Goal: Task Accomplishment & Management: Use online tool/utility

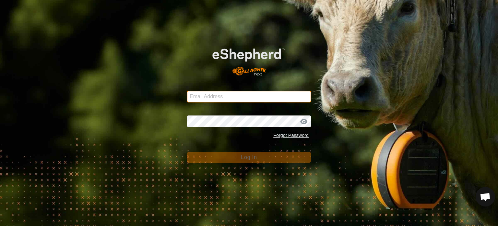
click at [236, 92] on input "Email Address" at bounding box center [249, 97] width 125 height 12
type input "[PERSON_NAME][EMAIL_ADDRESS][DOMAIN_NAME]"
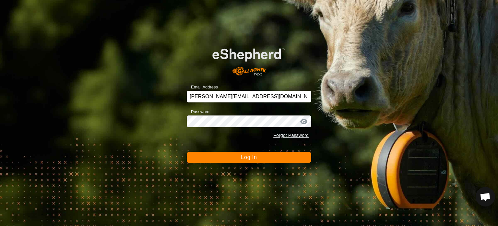
click at [305, 120] on div at bounding box center [304, 121] width 10 height 6
click at [292, 161] on button "Log In" at bounding box center [249, 157] width 125 height 11
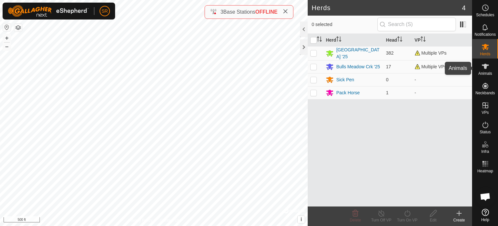
click at [484, 64] on icon at bounding box center [486, 66] width 8 height 8
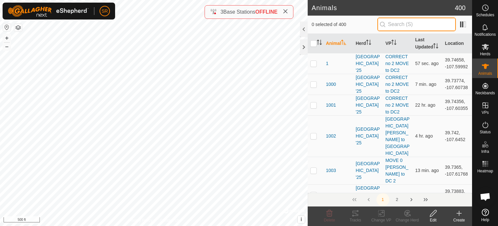
click at [417, 22] on input "text" at bounding box center [417, 25] width 79 height 14
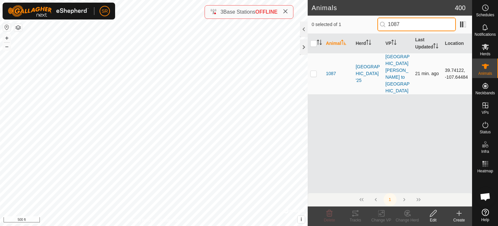
type input "1087"
click at [311, 71] on p-checkbox at bounding box center [314, 73] width 6 height 5
checkbox input "true"
click at [409, 23] on input "1087" at bounding box center [417, 25] width 79 height 14
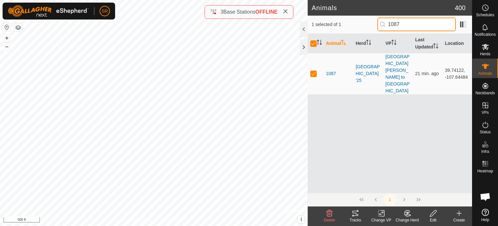
click at [409, 23] on input "1087" at bounding box center [417, 25] width 79 height 14
type input "248"
checkbox input "false"
type input "2482"
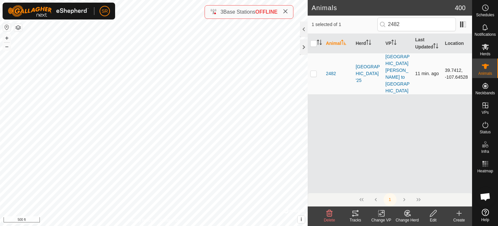
click at [315, 71] on p-checkbox at bounding box center [314, 73] width 6 height 5
checkbox input "false"
click at [418, 22] on input "2482" at bounding box center [417, 25] width 79 height 14
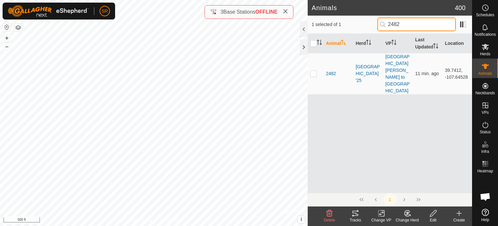
click at [417, 23] on input "2482" at bounding box center [417, 25] width 79 height 14
drag, startPoint x: 422, startPoint y: 21, endPoint x: 359, endPoint y: 24, distance: 63.7
click at [359, 24] on div "1 selected of 1 r5151" at bounding box center [390, 25] width 157 height 14
type input "1205"
click at [311, 71] on p-checkbox at bounding box center [314, 73] width 6 height 5
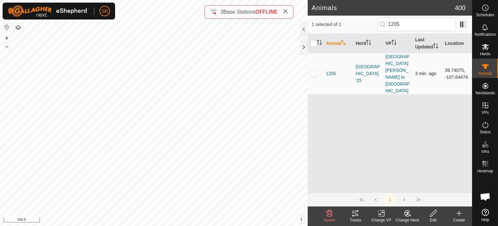
checkbox input "true"
click at [353, 210] on icon at bounding box center [356, 212] width 6 height 5
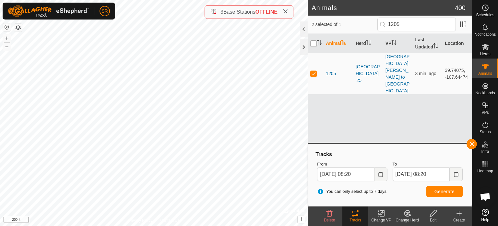
click at [312, 45] on input "checkbox" at bounding box center [314, 43] width 6 height 6
checkbox input "false"
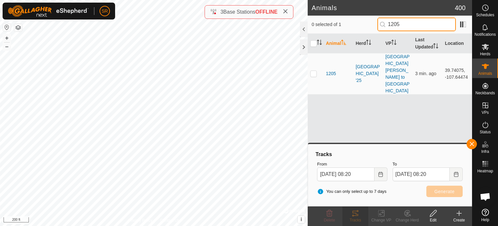
drag, startPoint x: 420, startPoint y: 26, endPoint x: 376, endPoint y: 25, distance: 44.1
click at [376, 25] on div "0 selected of 1 1205" at bounding box center [390, 25] width 157 height 14
type input "1360"
click at [312, 71] on p-checkbox at bounding box center [314, 73] width 6 height 5
checkbox input "true"
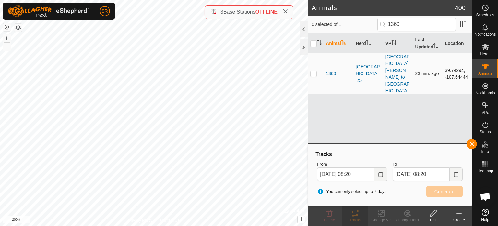
checkbox input "true"
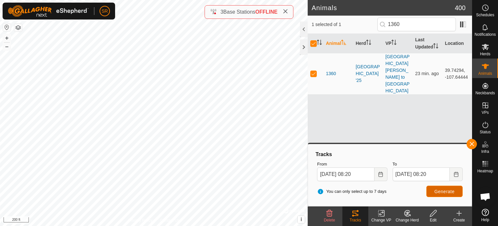
click at [434, 187] on button "Generate" at bounding box center [445, 190] width 36 height 11
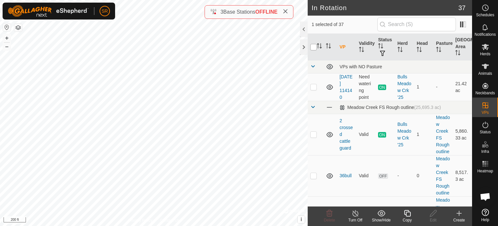
click at [313, 48] on input "checkbox" at bounding box center [314, 47] width 6 height 6
checkbox input "true"
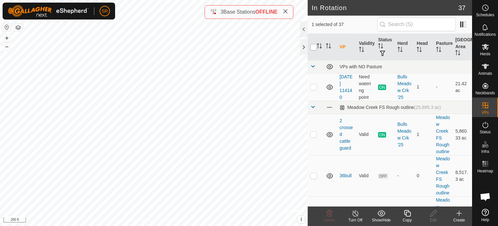
checkbox input "true"
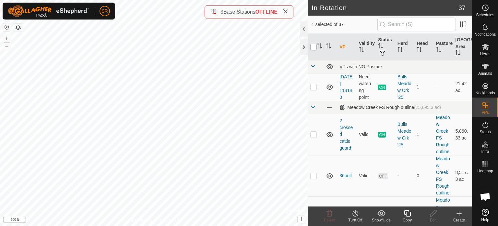
checkbox input "true"
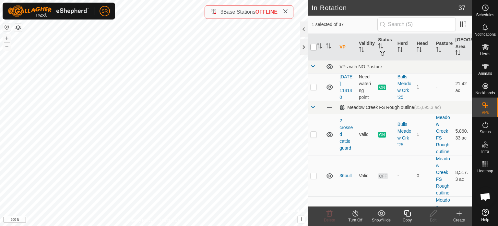
checkbox input "true"
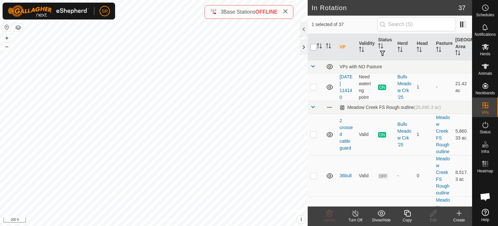
checkbox input "true"
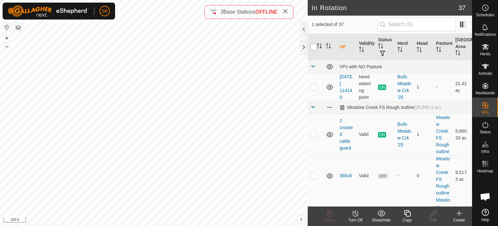
checkbox input "true"
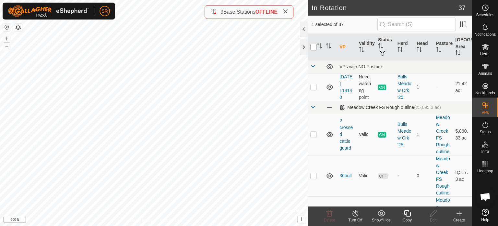
checkbox input "true"
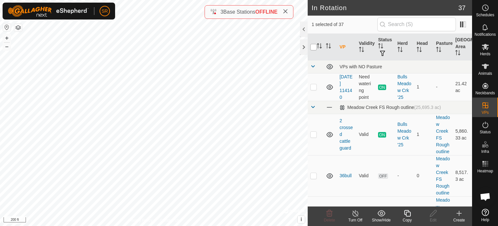
checkbox input "true"
click at [313, 48] on input "checkbox" at bounding box center [314, 47] width 6 height 6
checkbox input "false"
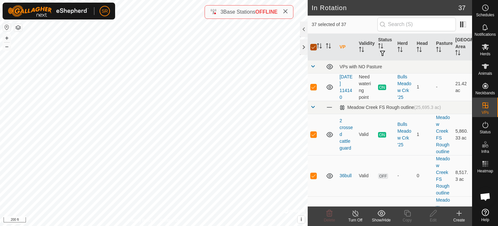
checkbox input "false"
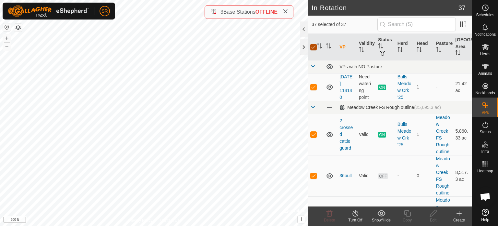
checkbox input "false"
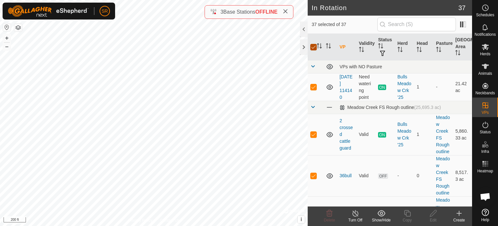
checkbox input "false"
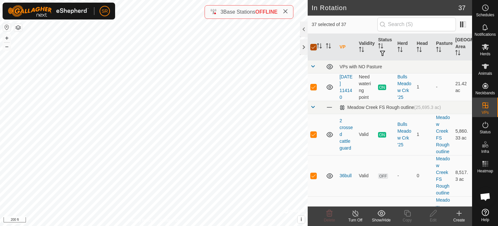
checkbox input "false"
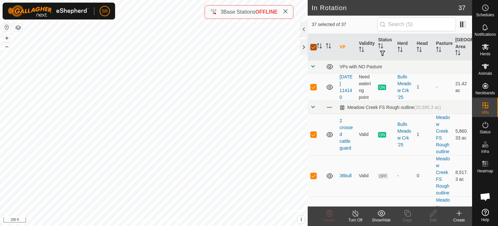
checkbox input "false"
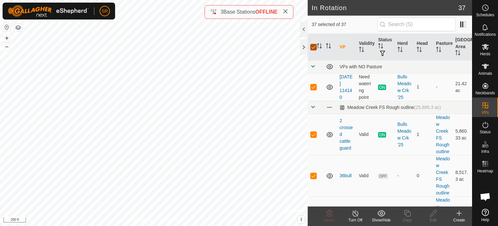
checkbox input "false"
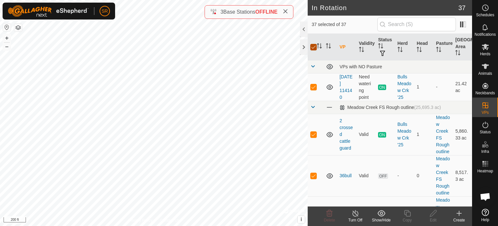
checkbox input "false"
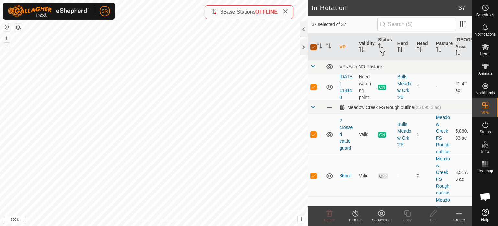
checkbox input "false"
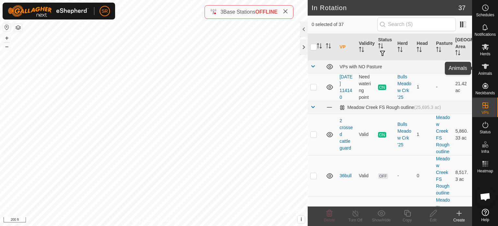
click at [480, 67] on es-animals-svg-icon at bounding box center [486, 66] width 12 height 10
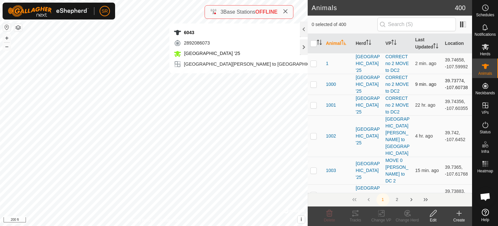
click at [250, 79] on div "6043 2892086073 Meadow Creek '25 Mansfield n clark Ridge to DC1 + – ⇧ i © Mapbo…" at bounding box center [154, 113] width 308 height 226
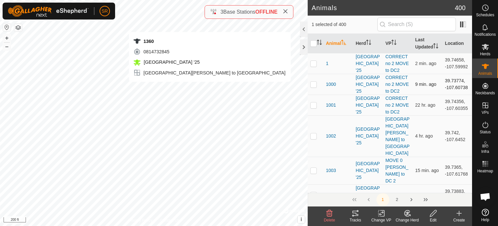
click at [210, 88] on div "1360 0814732845 Meadow Creek '25 Mansfield n clark Ridge to DC1 + – ⇧ i © Mapbo…" at bounding box center [154, 113] width 308 height 226
checkbox input "true"
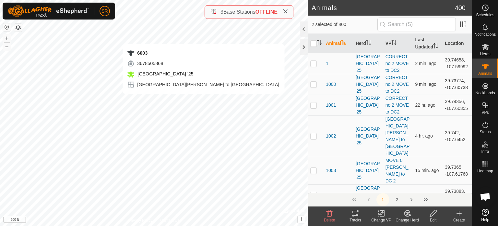
click at [204, 100] on div "6003 3678505868 Meadow Creek '25 Mansfield n clark Ridge to DC1 + – ⇧ i © Mapbo…" at bounding box center [154, 113] width 308 height 226
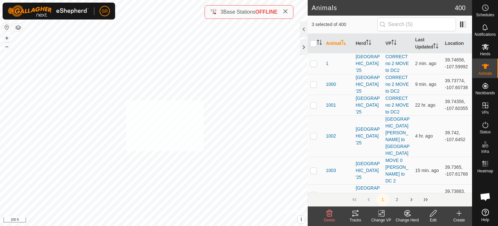
checkbox input "true"
click at [205, 105] on div "3529 4069841891 Meadow Creek '25 Mansfield n clark Ridge to DC1 + – ⇧ i © Mapbo…" at bounding box center [154, 113] width 308 height 226
checkbox input "true"
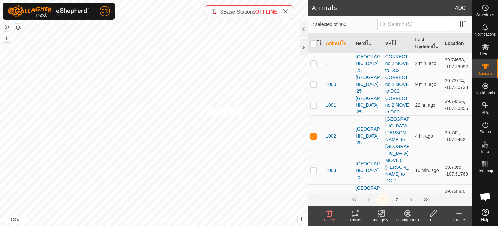
checkbox input "true"
click at [173, 157] on div "2482 3300312434 Meadow Creek '25 Mansfield n clark Ridge to DC1 + – ⇧ i © Mapbo…" at bounding box center [154, 113] width 308 height 226
checkbox input "true"
click at [110, 142] on div "3299 3428299239 Meadow Creek '25 Mansfield n clark Ridge to DC1 + – ⇧ i © Mapbo…" at bounding box center [154, 113] width 308 height 226
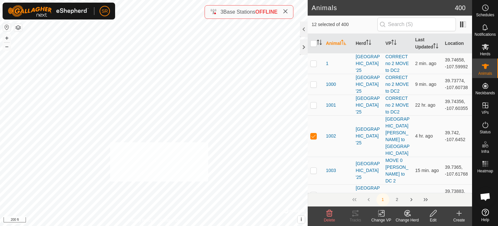
checkbox input "true"
click at [261, 88] on div "B117 3644596430 Meadow Creek '25 Mansfield n clark Ridge to DC1 + – ⇧ i © Mapbo…" at bounding box center [154, 113] width 308 height 226
click at [381, 214] on icon at bounding box center [382, 213] width 8 height 8
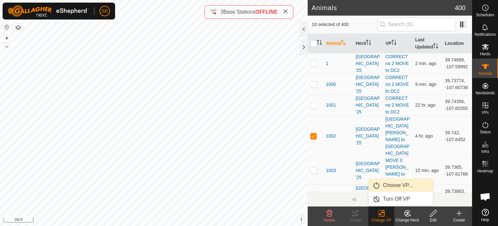
click at [397, 185] on link "Choose VP..." at bounding box center [401, 184] width 64 height 13
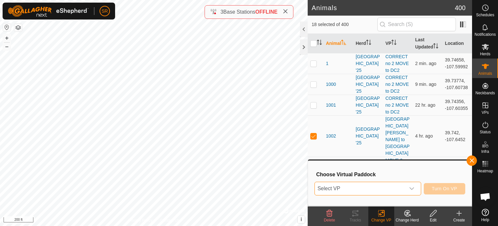
click at [397, 185] on span "Select VP" at bounding box center [360, 188] width 91 height 13
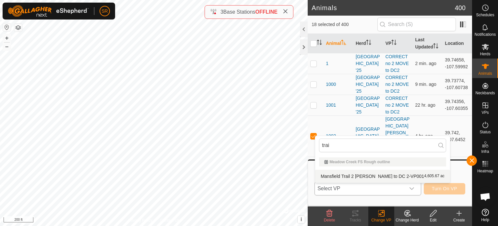
type input "trai"
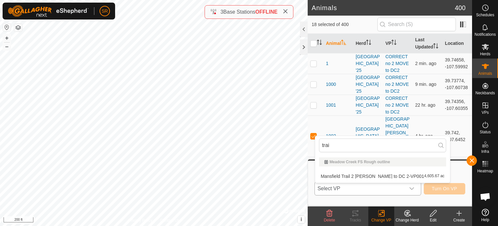
click at [375, 174] on li "Mansfield Trail 2 clark ridge to DC 2-VP001 4,605.67 ac" at bounding box center [382, 175] width 135 height 13
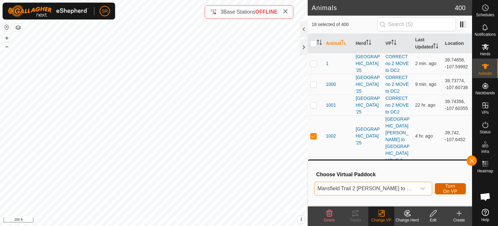
click at [448, 191] on span "Turn On VP" at bounding box center [450, 188] width 15 height 10
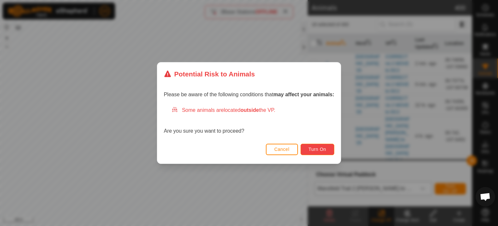
click at [317, 150] on span "Turn On" at bounding box center [318, 148] width 18 height 5
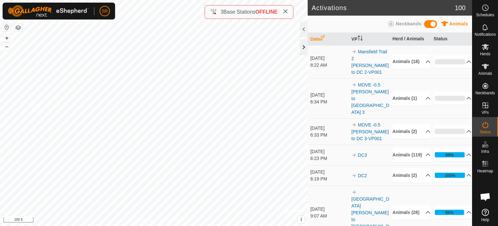
click at [303, 49] on div at bounding box center [304, 47] width 8 height 16
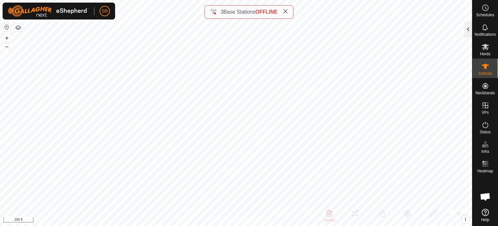
click at [468, 36] on div at bounding box center [469, 29] width 8 height 16
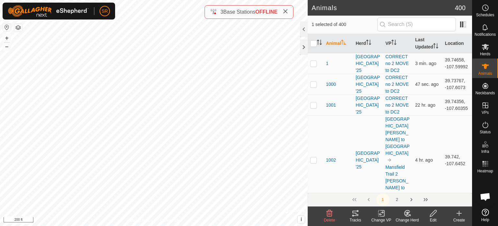
click at [355, 220] on div "Tracks" at bounding box center [356, 220] width 26 height 6
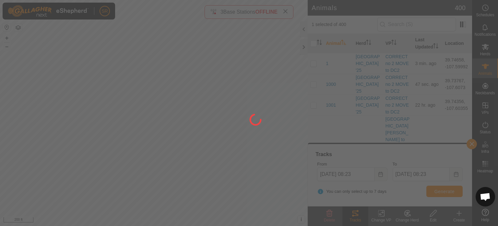
drag, startPoint x: 276, startPoint y: 60, endPoint x: 238, endPoint y: 72, distance: 39.8
click at [238, 72] on div at bounding box center [249, 113] width 498 height 226
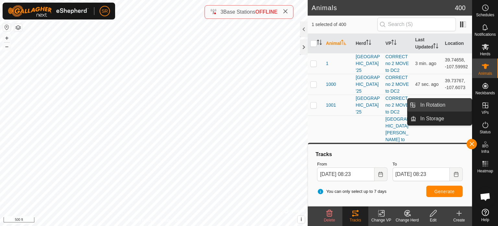
click at [463, 101] on link "In Rotation" at bounding box center [444, 104] width 55 height 13
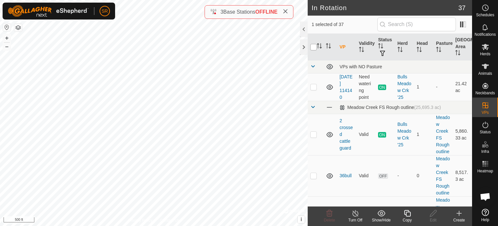
click at [313, 49] on input "checkbox" at bounding box center [314, 47] width 6 height 6
checkbox input "true"
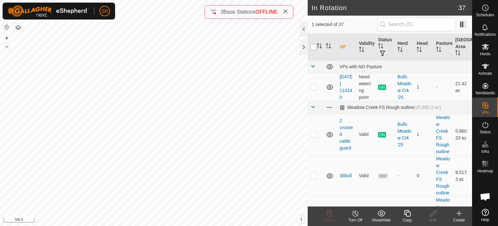
checkbox input "true"
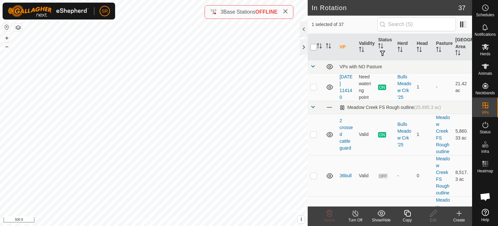
checkbox input "true"
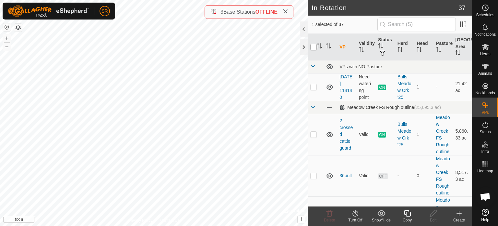
checkbox input "true"
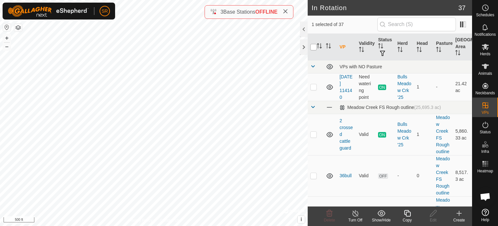
checkbox input "true"
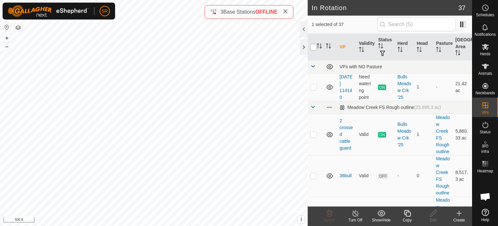
checkbox input "true"
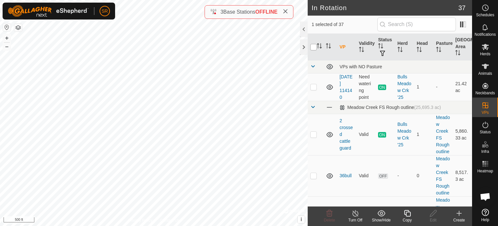
checkbox input "true"
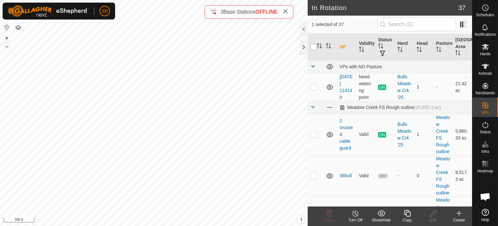
checkbox input "true"
click at [313, 49] on input "checkbox" at bounding box center [314, 47] width 6 height 6
checkbox input "false"
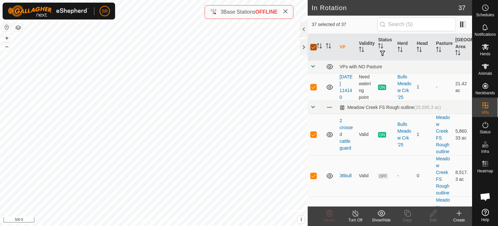
checkbox input "false"
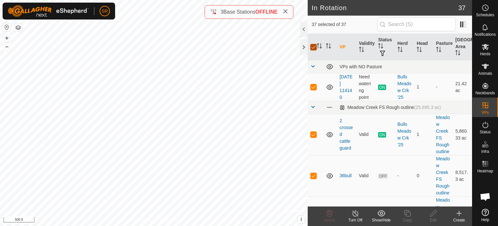
checkbox input "false"
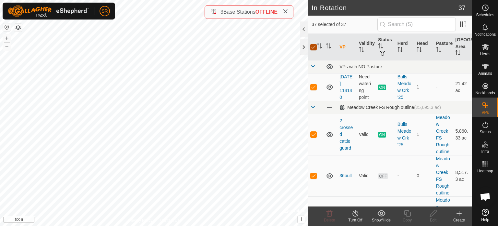
checkbox input "false"
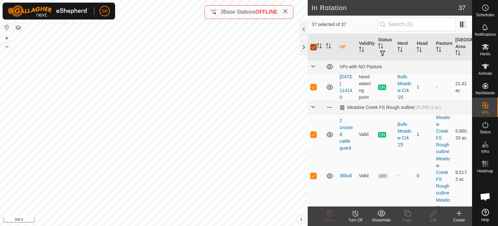
checkbox input "false"
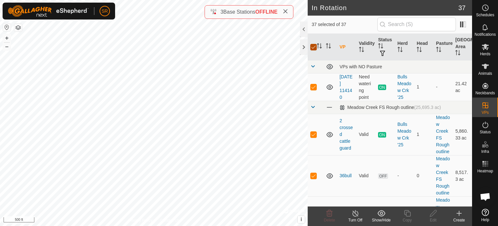
checkbox input "false"
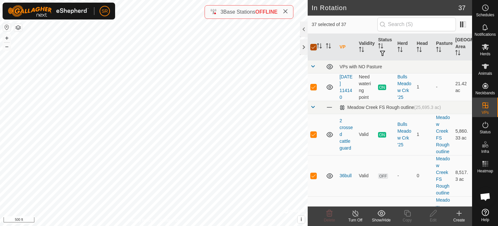
checkbox input "false"
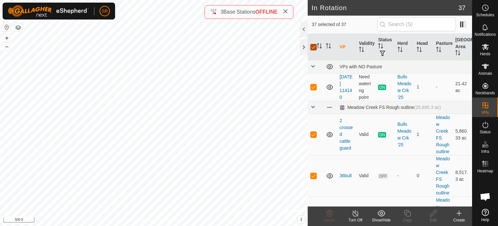
checkbox input "false"
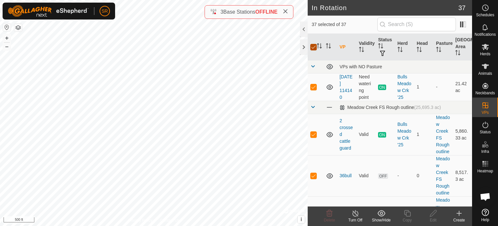
checkbox input "false"
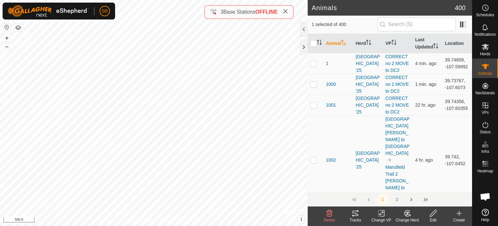
click at [357, 213] on icon at bounding box center [356, 213] width 8 height 8
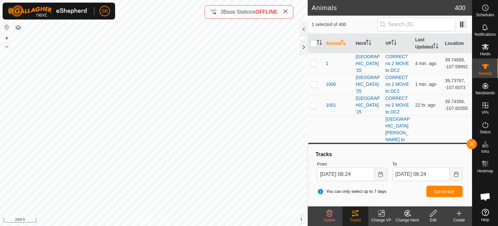
click at [167, 156] on div "2491 0237129485 Meadow Creek '25 MOVE 0 clark ridge to DC 2 + – ⇧ i © Mapbox , …" at bounding box center [154, 113] width 308 height 226
checkbox input "true"
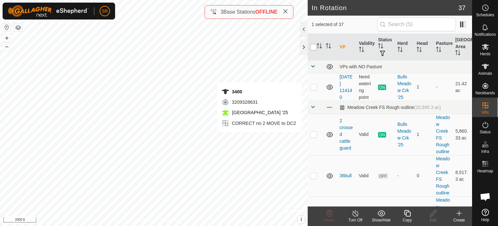
click at [315, 46] on input "checkbox" at bounding box center [314, 47] width 6 height 6
checkbox input "true"
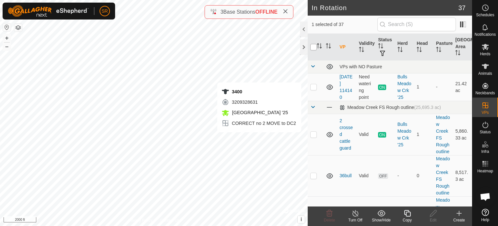
checkbox input "true"
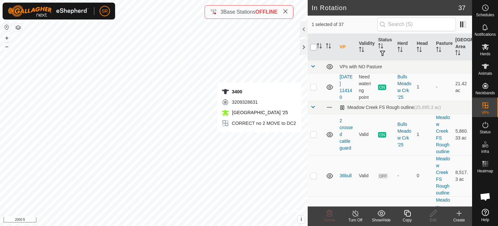
checkbox input "true"
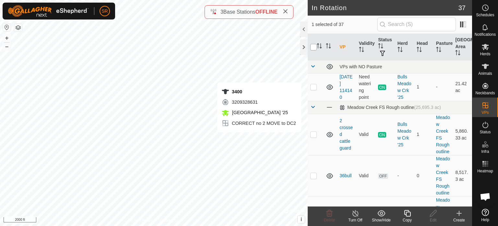
checkbox input "true"
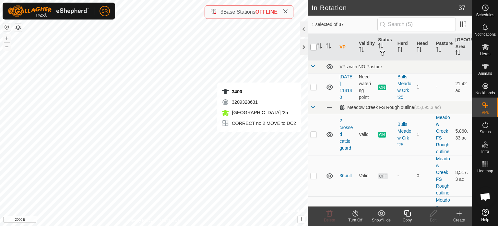
checkbox input "true"
click at [315, 46] on input "checkbox" at bounding box center [314, 47] width 6 height 6
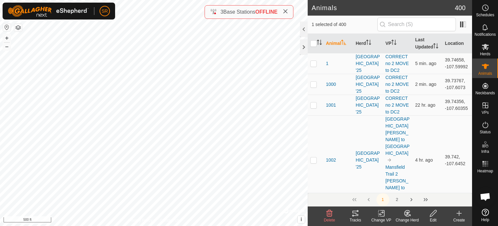
click at [356, 214] on icon at bounding box center [356, 212] width 6 height 5
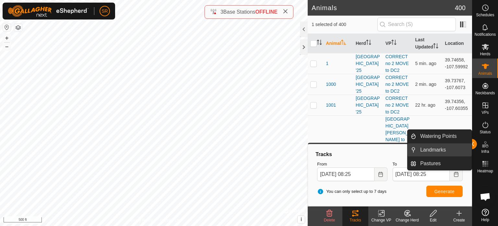
click at [472, 148] on link "Landmarks" at bounding box center [444, 149] width 55 height 13
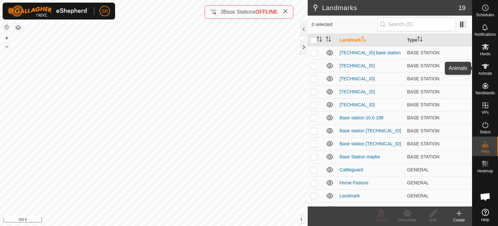
click at [484, 66] on icon at bounding box center [485, 66] width 7 height 5
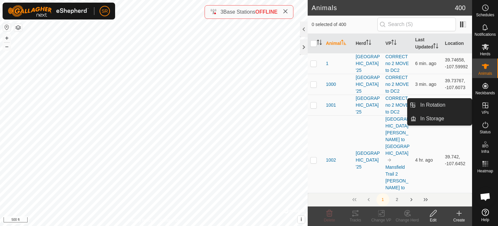
click at [485, 108] on icon at bounding box center [486, 105] width 6 height 6
click at [457, 105] on link "In Rotation" at bounding box center [444, 104] width 55 height 13
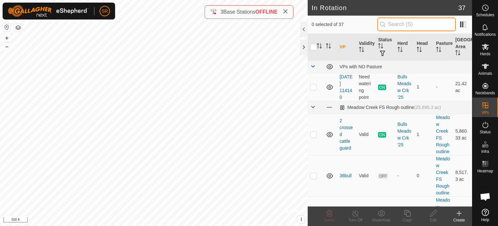
click at [418, 19] on input "text" at bounding box center [417, 25] width 79 height 14
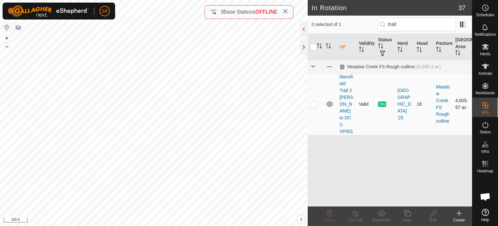
click at [313, 102] on p-checkbox at bounding box center [314, 103] width 6 height 5
click at [411, 214] on icon at bounding box center [407, 213] width 6 height 6
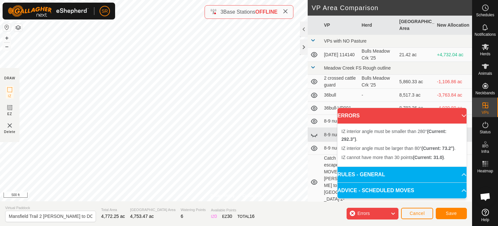
click at [230, 14] on div "Privacy Policy Contact Us Type: Inclusion Zone undefined Animal + – ⇧ i © Mapbo…" at bounding box center [236, 113] width 472 height 226
click at [234, 208] on div "Privacy Policy Contact Us Type: Inclusion Zone undefined Animal + – ⇧ i © Mapbo…" at bounding box center [236, 113] width 472 height 226
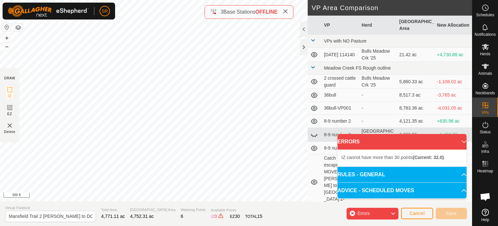
click at [116, 0] on html "SR Schedules Notifications Herds Animals Neckbands VPs Status Infra Heatmap Hel…" at bounding box center [249, 113] width 498 height 226
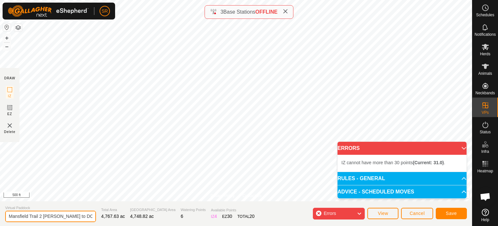
click at [84, 218] on input "Mansfield Trail 2 clark ridge to DC 2-VP002" at bounding box center [50, 215] width 91 height 11
click at [86, 214] on input "Mansfield Trail 2 clark ridge to DC 2-VP002" at bounding box center [50, 215] width 91 height 11
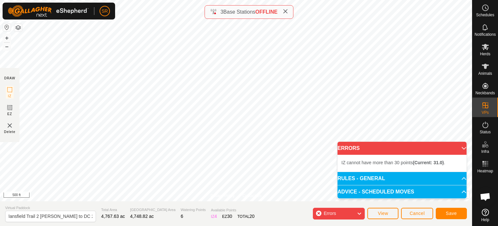
scroll to position [0, 0]
click at [8, 218] on input "Mansfield Trail 2 clark ridge to DC 2-VP002" at bounding box center [50, 215] width 91 height 11
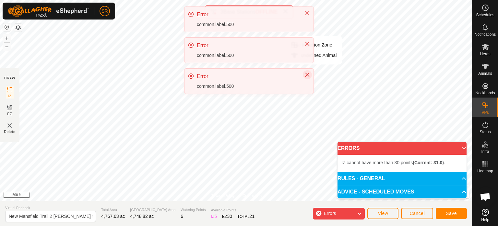
click at [308, 72] on icon "Close" at bounding box center [307, 74] width 5 height 5
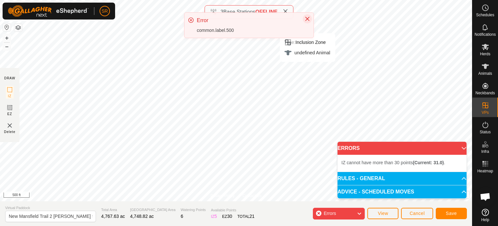
click at [305, 41] on div "Type: Inclusion Zone" at bounding box center [307, 42] width 46 height 8
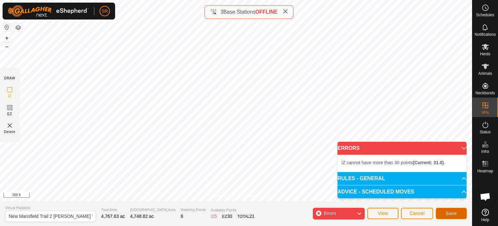
click at [461, 215] on button "Save" at bounding box center [451, 212] width 31 height 11
click at [416, 213] on span "Cancel" at bounding box center [417, 212] width 15 height 5
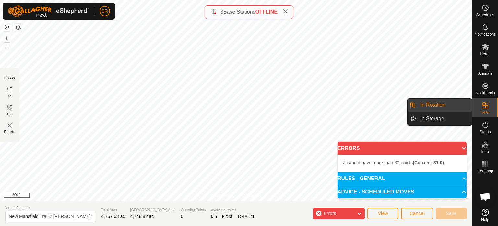
click at [466, 103] on link "In Rotation" at bounding box center [444, 104] width 55 height 13
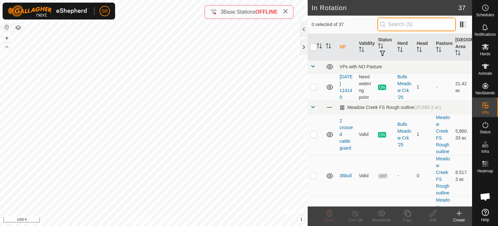
click at [396, 25] on input "text" at bounding box center [417, 25] width 79 height 14
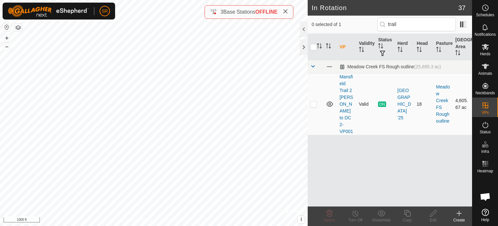
click at [313, 101] on p-checkbox at bounding box center [314, 103] width 6 height 5
click at [410, 216] on icon at bounding box center [408, 213] width 8 height 8
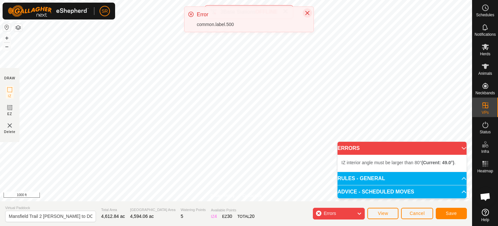
click at [308, 15] on icon "Close" at bounding box center [307, 12] width 5 height 5
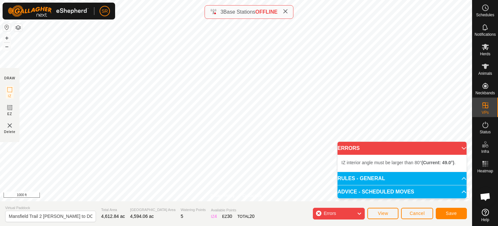
click at [272, 216] on div "Privacy Policy Contact Us Type: Inclusion Zone undefined Animal + – ⇧ i © Mapbo…" at bounding box center [236, 113] width 472 height 226
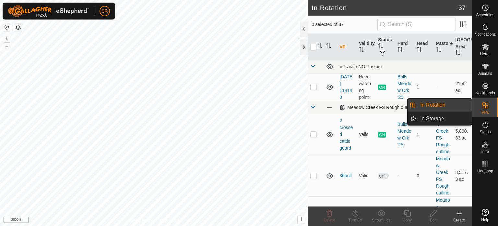
click at [472, 225] on p-menu "In Rotation In Storage In Rotation In Storage" at bounding box center [472, 226] width 0 height 0
click at [443, 104] on link "In Rotation" at bounding box center [444, 104] width 55 height 13
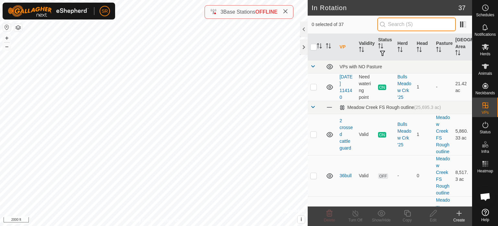
click at [408, 20] on input "text" at bounding box center [417, 25] width 79 height 14
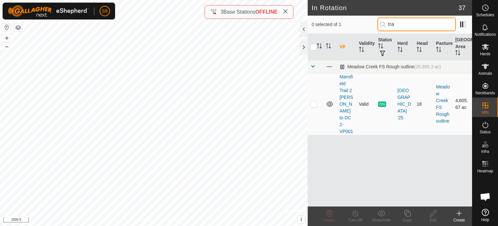
type input "tra"
click at [312, 101] on p-checkbox at bounding box center [314, 103] width 6 height 5
checkbox input "true"
click at [408, 213] on icon at bounding box center [408, 213] width 8 height 8
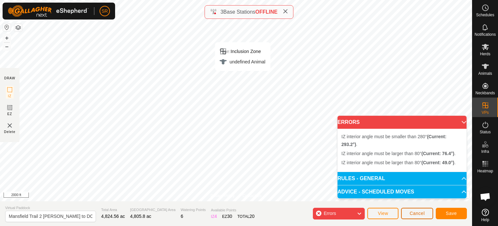
click at [414, 213] on span "Cancel" at bounding box center [417, 212] width 15 height 5
click at [415, 210] on button "Cancel" at bounding box center [417, 212] width 32 height 11
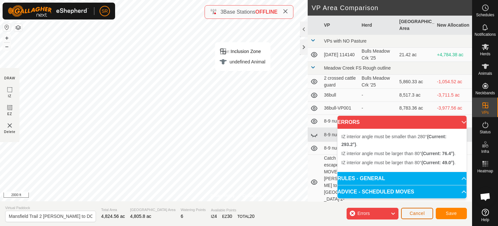
click at [415, 210] on button "Cancel" at bounding box center [417, 212] width 32 height 11
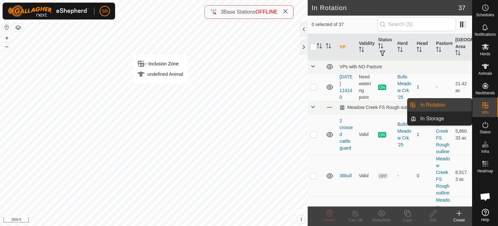
click at [457, 108] on link "In Rotation" at bounding box center [444, 104] width 55 height 13
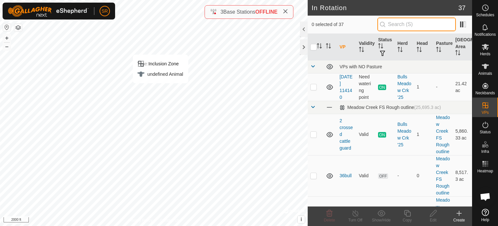
click at [410, 27] on input "text" at bounding box center [417, 25] width 79 height 14
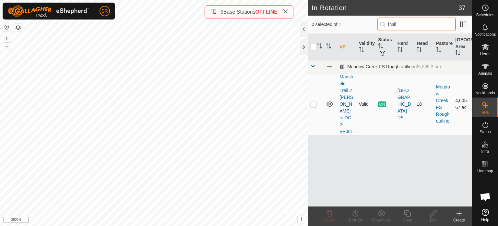
type input "trail"
click at [312, 101] on p-checkbox at bounding box center [314, 103] width 6 height 5
checkbox input "true"
click at [459, 219] on div "Create" at bounding box center [459, 220] width 26 height 6
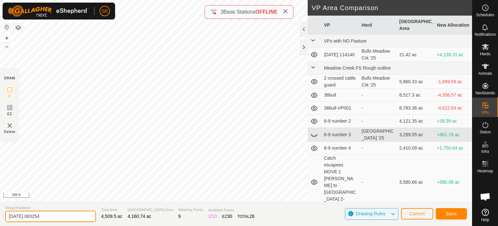
drag, startPoint x: 50, startPoint y: 217, endPoint x: 6, endPoint y: 219, distance: 44.1
click at [6, 219] on input "2025-09-05 083254" at bounding box center [50, 215] width 91 height 11
type input "trail off [GEOGRAPHIC_DATA]"
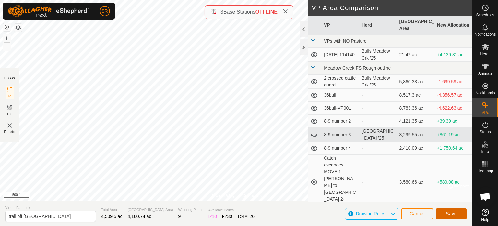
click at [452, 211] on span "Save" at bounding box center [451, 213] width 11 height 5
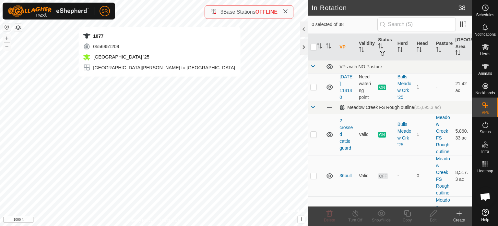
click at [159, 82] on div "1077 0556951209 Meadow Creek '25 Mansfield n clark Ridge to DC1 + – ⇧ i © Mapbo…" at bounding box center [154, 113] width 308 height 226
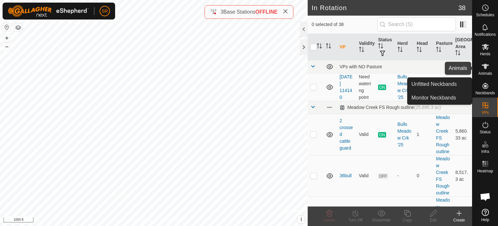
click at [484, 66] on icon at bounding box center [485, 66] width 7 height 5
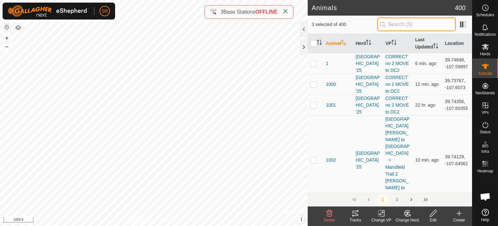
click at [405, 26] on input "text" at bounding box center [417, 25] width 79 height 14
type input "t"
type input "mansfield hill"
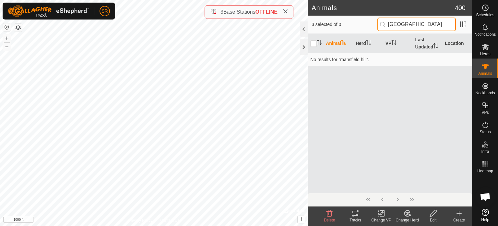
drag, startPoint x: 438, startPoint y: 28, endPoint x: 361, endPoint y: 26, distance: 76.9
click at [361, 26] on div "3 selected of 0 mansfield hill" at bounding box center [390, 25] width 157 height 14
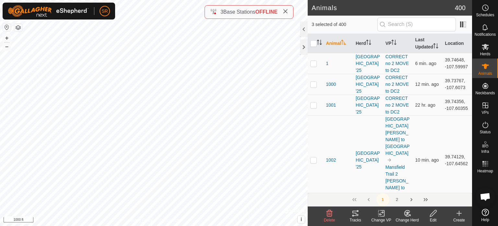
click at [381, 215] on icon at bounding box center [382, 213] width 8 height 8
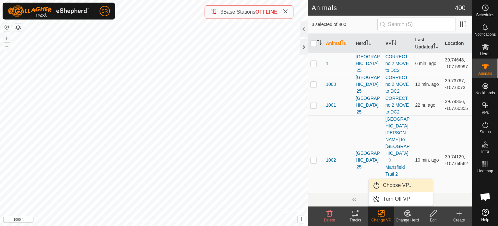
click at [401, 186] on link "Choose VP..." at bounding box center [401, 184] width 64 height 13
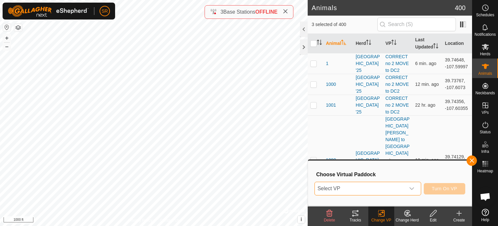
click at [389, 184] on span "Select VP" at bounding box center [360, 188] width 91 height 13
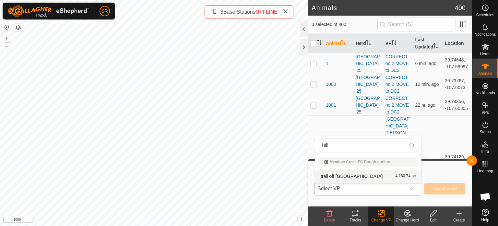
type input "hill"
click at [364, 177] on li "trail off mansfield hill 4,160.74 ac" at bounding box center [368, 175] width 106 height 13
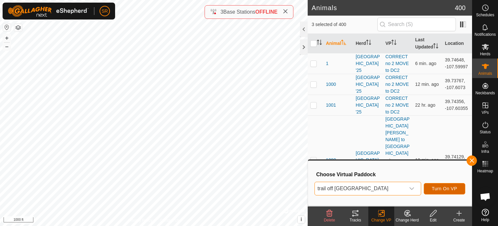
click at [444, 188] on span "Turn On VP" at bounding box center [444, 188] width 25 height 5
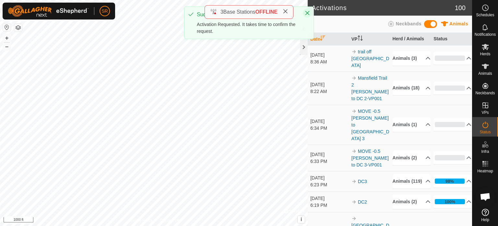
click at [307, 10] on icon "Close" at bounding box center [307, 12] width 5 height 5
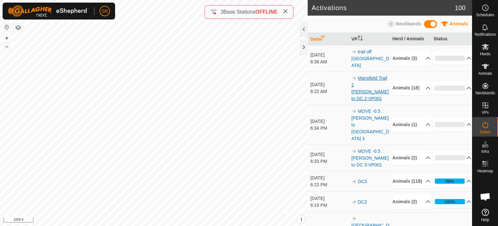
click at [366, 87] on link "Mansfield Trail 2 [PERSON_NAME] to DC 2-VP001" at bounding box center [370, 88] width 37 height 26
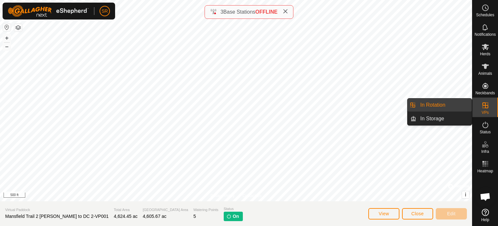
click at [459, 105] on link "In Rotation" at bounding box center [444, 104] width 55 height 13
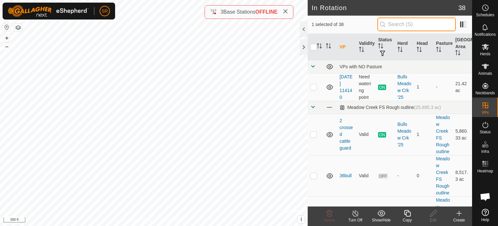
click at [426, 24] on input "text" at bounding box center [417, 25] width 79 height 14
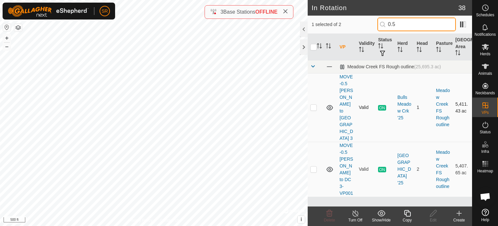
type input "0.5"
click at [313, 104] on p-checkbox at bounding box center [314, 106] width 6 height 5
checkbox input "true"
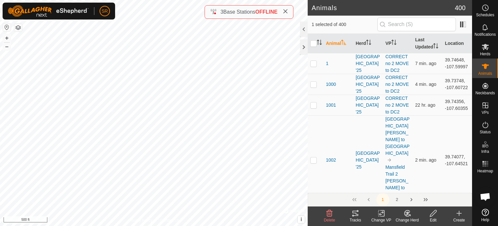
click at [382, 214] on icon at bounding box center [381, 213] width 5 height 4
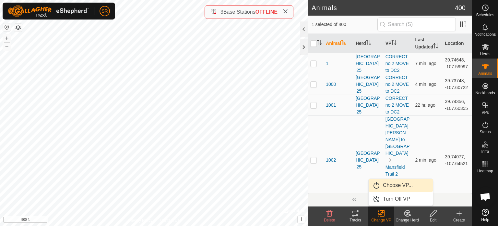
click at [408, 189] on link "Choose VP..." at bounding box center [401, 184] width 64 height 13
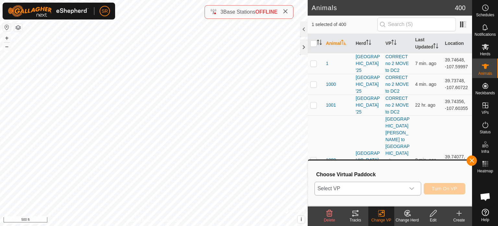
click at [417, 186] on div "dropdown trigger" at bounding box center [412, 188] width 13 height 13
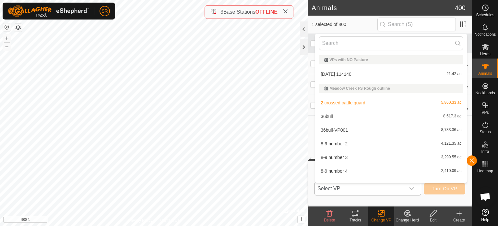
click at [417, 186] on div "dropdown trigger" at bounding box center [412, 188] width 13 height 13
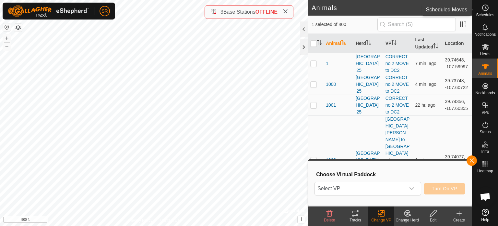
click at [487, 14] on span "Schedules" at bounding box center [485, 15] width 18 height 4
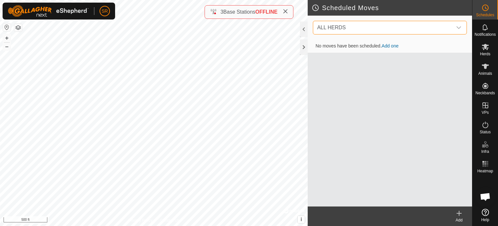
click at [413, 24] on span "ALL HERDS" at bounding box center [384, 27] width 138 height 13
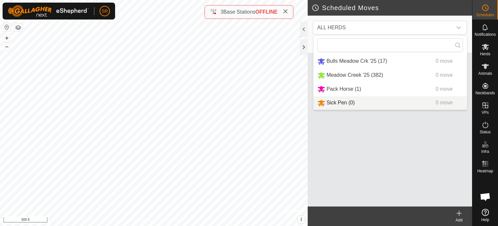
click at [393, 142] on div "No moves have been scheduled. Add one" at bounding box center [390, 123] width 165 height 166
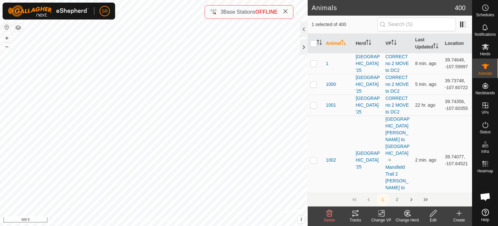
click at [380, 214] on icon at bounding box center [381, 213] width 5 height 4
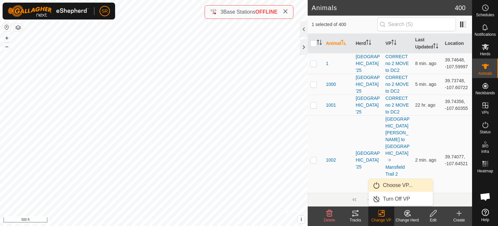
click at [406, 189] on link "Choose VP..." at bounding box center [401, 184] width 64 height 13
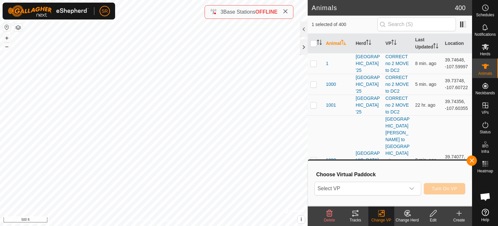
click at [406, 189] on div "dropdown trigger" at bounding box center [412, 188] width 13 height 13
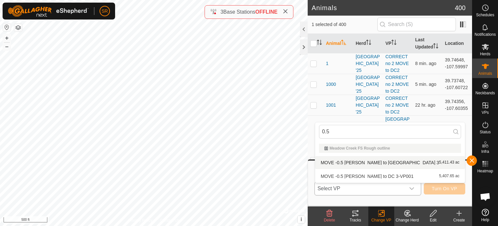
type input "0.5"
click at [350, 163] on li "MOVE -0.5 clark ridge to DC 3 5,411.43 ac" at bounding box center [390, 162] width 150 height 13
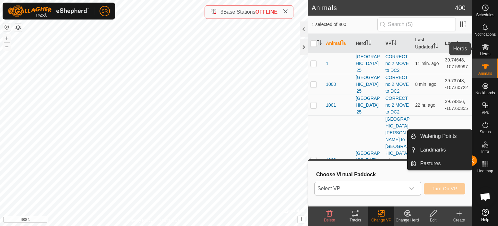
click at [492, 47] on div "Herds" at bounding box center [486, 48] width 26 height 19
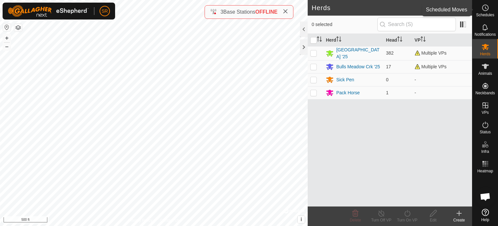
click at [486, 9] on icon at bounding box center [486, 8] width 8 height 8
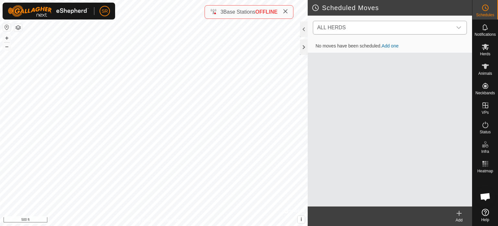
click at [453, 31] on div "dropdown trigger" at bounding box center [459, 27] width 13 height 13
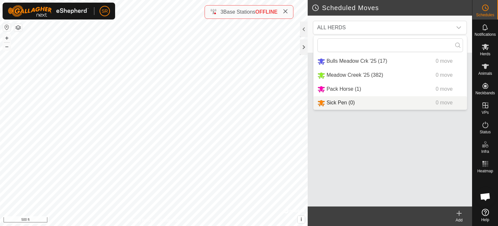
click at [396, 121] on div "No moves have been scheduled. Add one" at bounding box center [390, 123] width 165 height 166
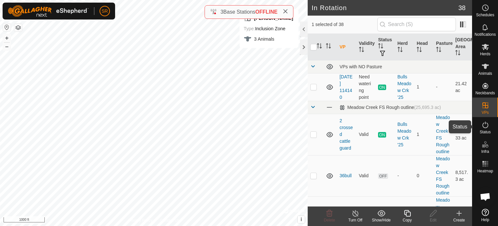
click at [488, 125] on icon at bounding box center [486, 125] width 8 height 8
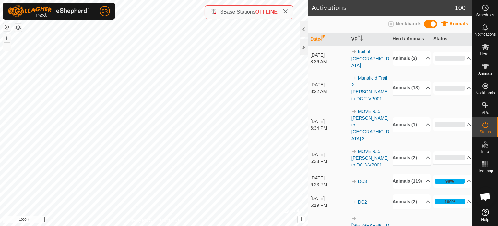
click at [457, 151] on p-accordion-header "0%" at bounding box center [453, 157] width 38 height 13
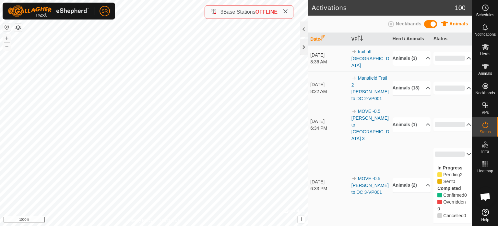
click at [457, 147] on p-accordion-header "0%" at bounding box center [453, 153] width 38 height 13
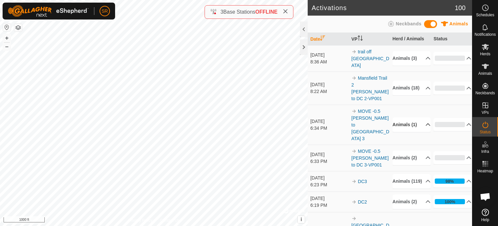
click at [419, 117] on p-accordion-header "Animals (1)" at bounding box center [412, 124] width 38 height 15
click at [419, 112] on p-accordion-header "Animals (1)" at bounding box center [412, 115] width 38 height 15
click at [419, 117] on p-accordion-header "Animals (1)" at bounding box center [412, 124] width 38 height 15
click at [456, 84] on p-accordion-header "0%" at bounding box center [453, 87] width 38 height 13
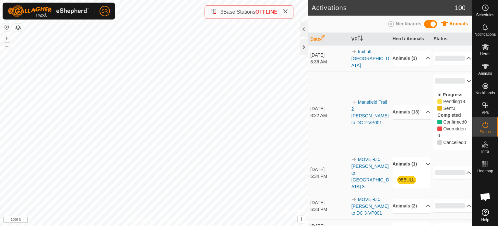
click at [456, 84] on p-accordion-header "0%" at bounding box center [453, 80] width 38 height 13
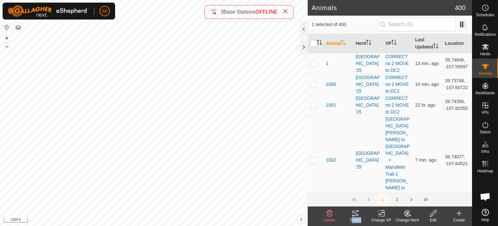
drag, startPoint x: 360, startPoint y: 217, endPoint x: 361, endPoint y: 209, distance: 7.6
click at [361, 209] on div "Tracks" at bounding box center [356, 215] width 26 height 19
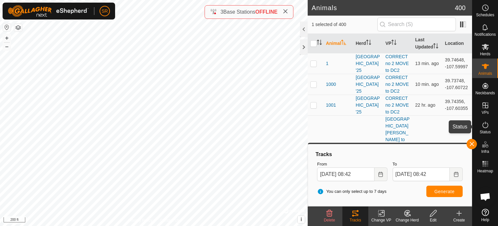
drag, startPoint x: 490, startPoint y: 128, endPoint x: 485, endPoint y: 128, distance: 4.9
click at [490, 128] on es-activation-svg-icon at bounding box center [486, 124] width 12 height 10
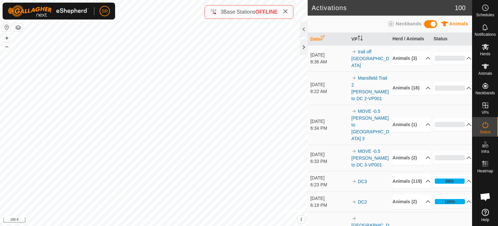
click at [485, 128] on es-activation-svg-icon at bounding box center [486, 124] width 12 height 10
click at [421, 150] on p-accordion-header "Animals (2)" at bounding box center [412, 157] width 38 height 15
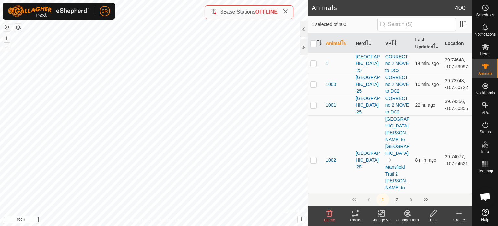
click at [359, 212] on icon at bounding box center [356, 213] width 8 height 8
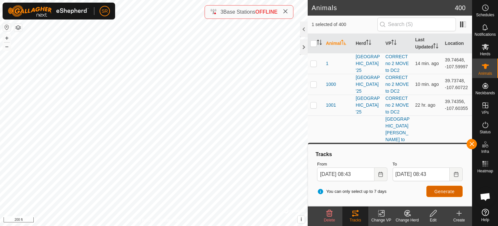
click at [452, 193] on span "Generate" at bounding box center [445, 191] width 20 height 5
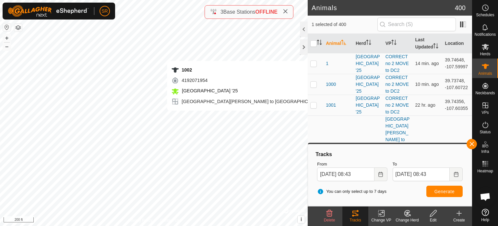
checkbox input "true"
click at [266, 118] on div "1205 0150280196 Meadow Creek '25 Mansfield n clark Ridge to DC1 + – ⇧ i © Mapbo…" at bounding box center [154, 113] width 308 height 226
checkbox input "true"
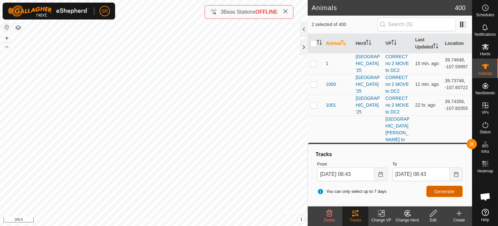
click at [436, 192] on span "Generate" at bounding box center [445, 191] width 20 height 5
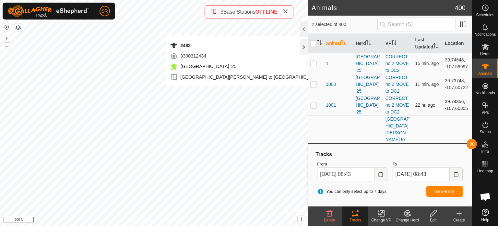
click at [247, 92] on div "2482 3300312434 Meadow Creek '25 Mansfield n clark Ridge to DC1 + – ⇧ i © Mapbo…" at bounding box center [154, 113] width 308 height 226
checkbox input "true"
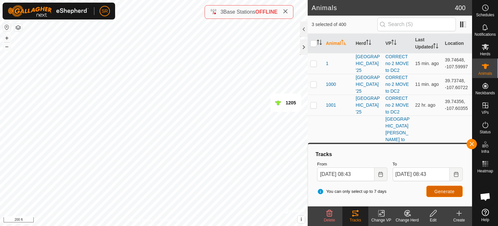
click at [452, 192] on span "Generate" at bounding box center [445, 191] width 20 height 5
click at [313, 47] on input "checkbox" at bounding box center [314, 43] width 6 height 6
checkbox input "true"
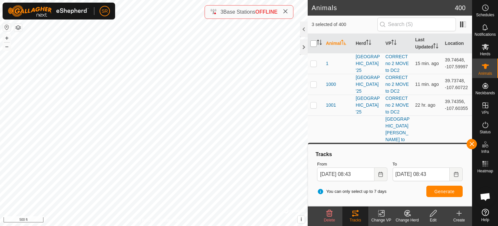
checkbox input "true"
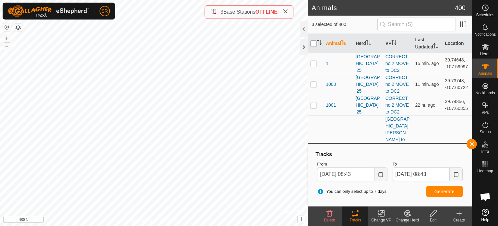
checkbox input "true"
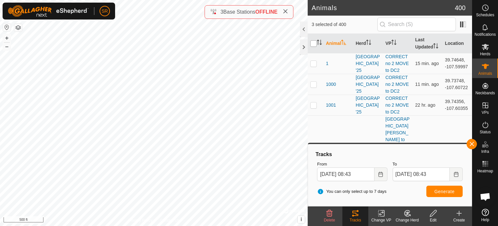
checkbox input "true"
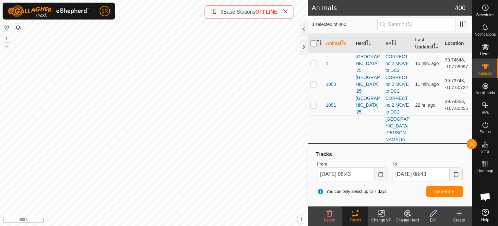
checkbox input "true"
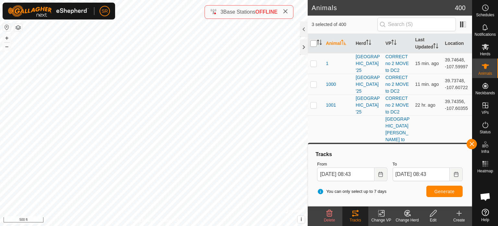
checkbox input "true"
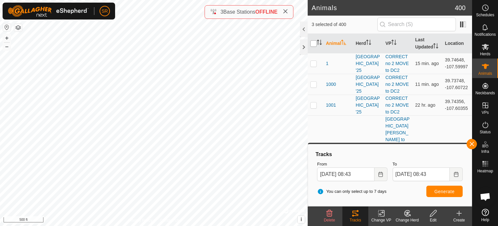
checkbox input "true"
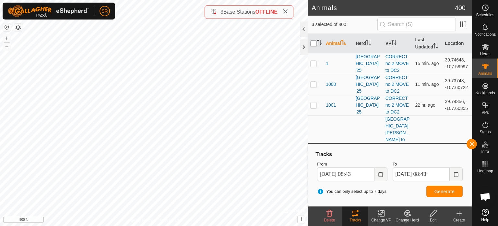
checkbox input "true"
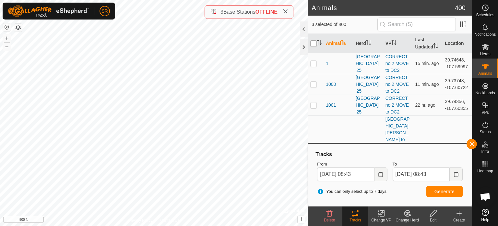
checkbox input "true"
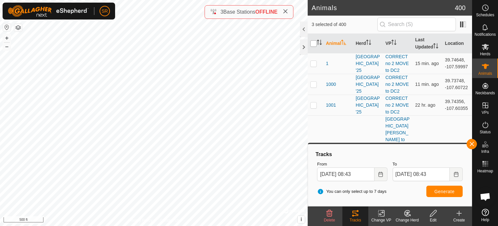
checkbox input "true"
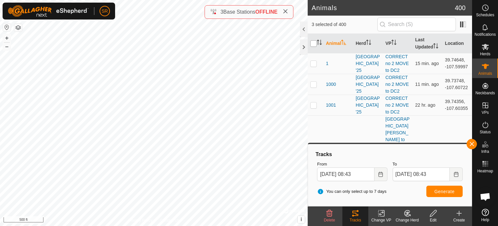
checkbox input "true"
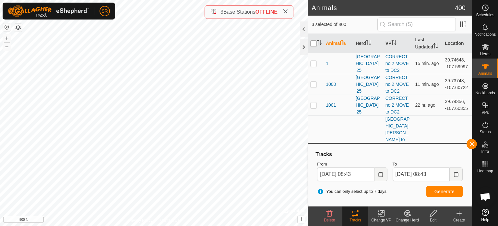
checkbox input "true"
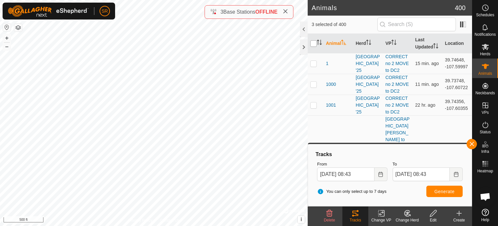
checkbox input "true"
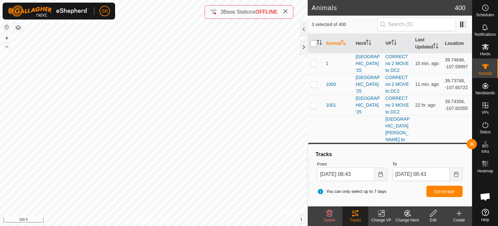
checkbox input "true"
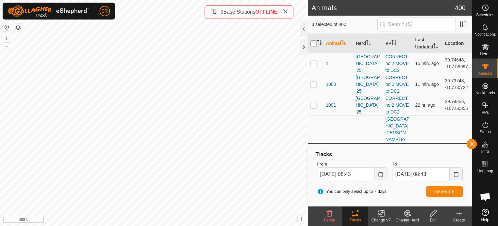
checkbox input "true"
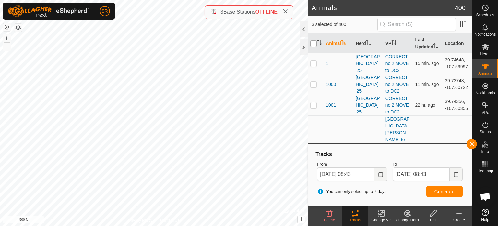
checkbox input "true"
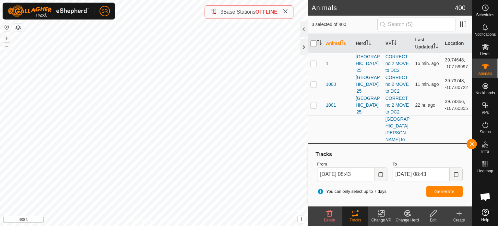
checkbox input "true"
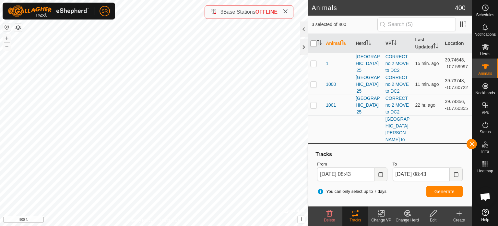
checkbox input "true"
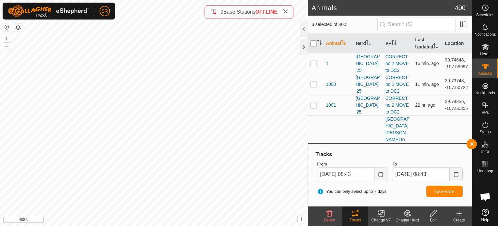
checkbox input "true"
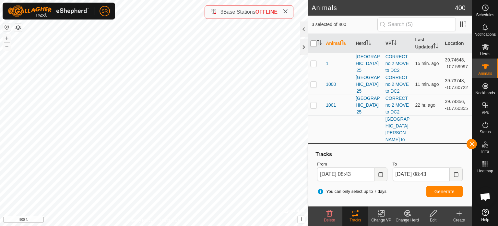
checkbox input "true"
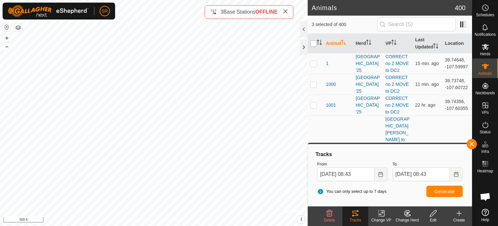
checkbox input "true"
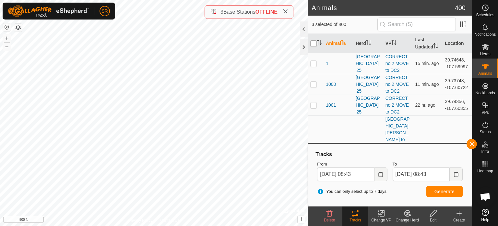
checkbox input "true"
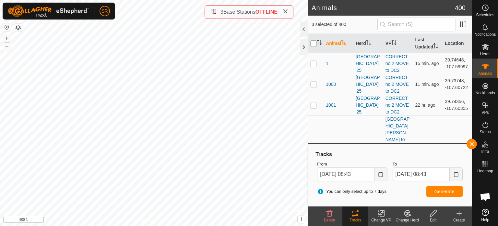
checkbox input "true"
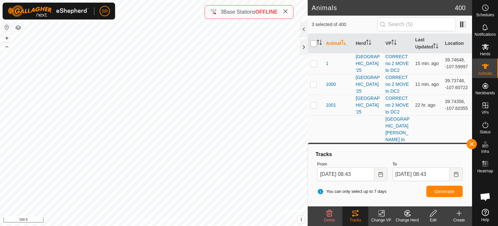
checkbox input "true"
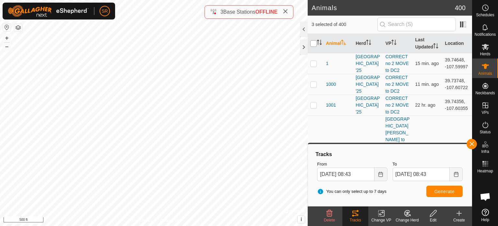
checkbox input "true"
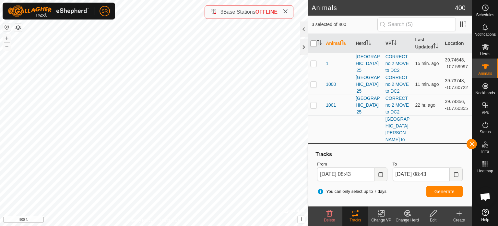
checkbox input "true"
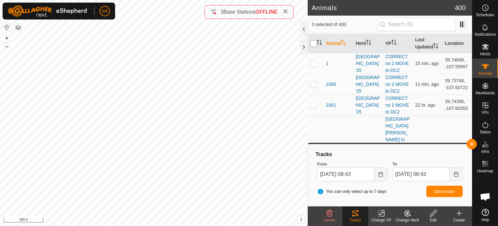
checkbox input "true"
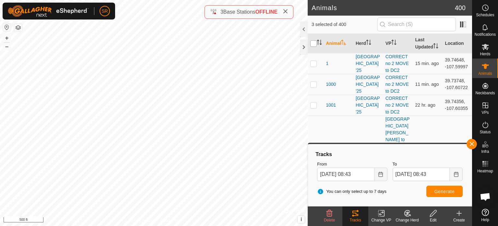
checkbox input "true"
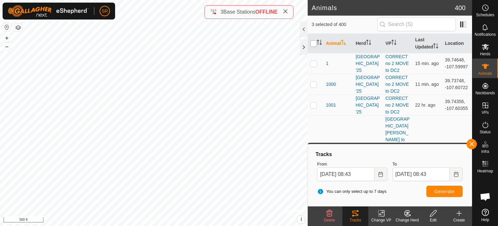
checkbox input "true"
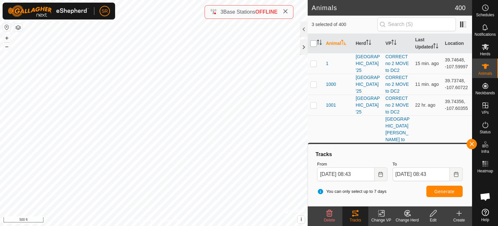
checkbox input "true"
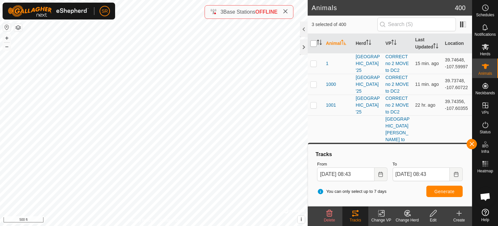
checkbox input "true"
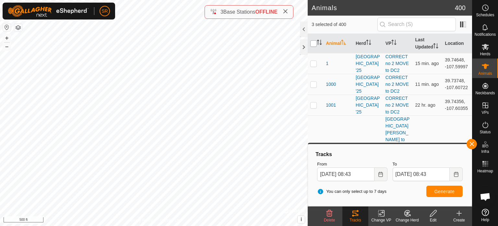
checkbox input "true"
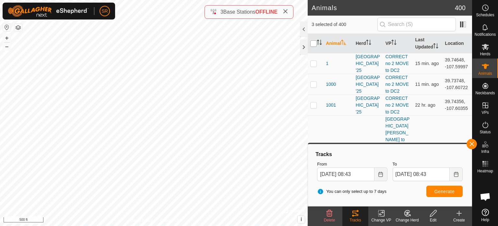
checkbox input "true"
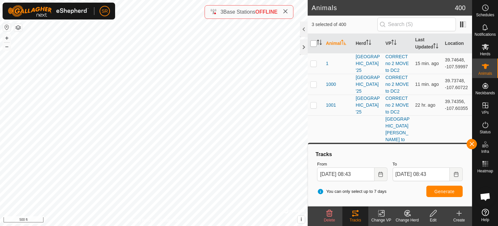
checkbox input "true"
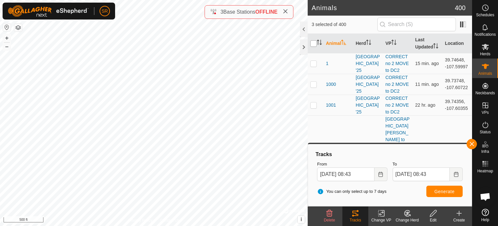
checkbox input "true"
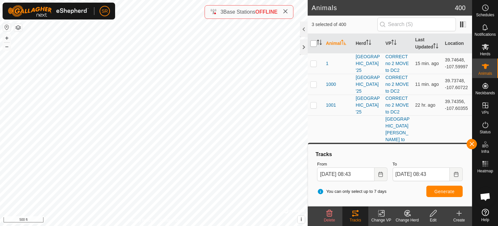
checkbox input "true"
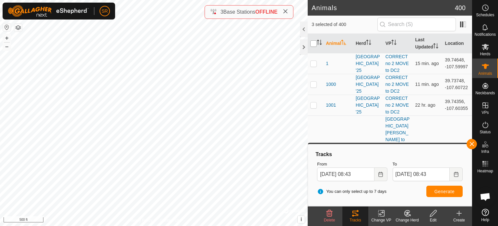
checkbox input "true"
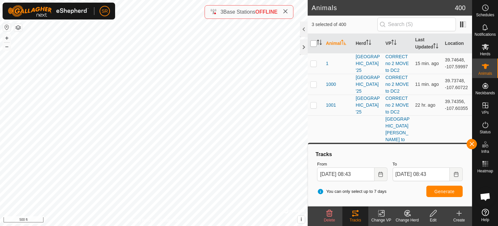
checkbox input "true"
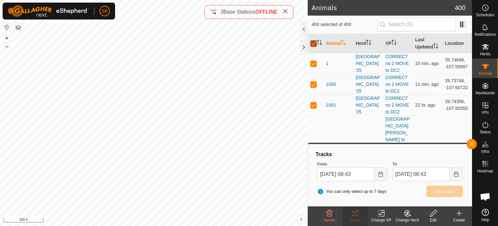
click at [313, 47] on input "checkbox" at bounding box center [314, 43] width 6 height 6
click at [149, 0] on html "SR Schedules Notifications Herds Animals Neckbands VPs Status Infra Heatmap Hel…" at bounding box center [249, 113] width 498 height 226
click at [101, 11] on div "SR Schedules Notifications Herds Animals Neckbands VPs Status Infra Heatmap Hel…" at bounding box center [249, 113] width 498 height 226
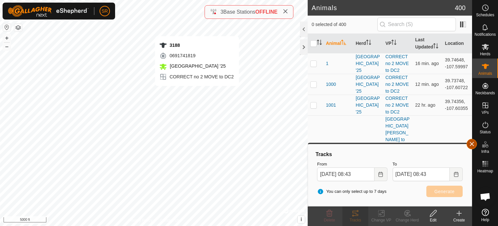
click at [474, 144] on button "button" at bounding box center [472, 144] width 10 height 10
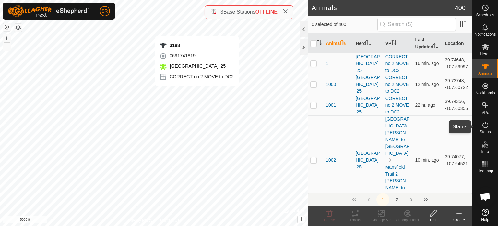
click at [484, 124] on icon at bounding box center [486, 125] width 8 height 8
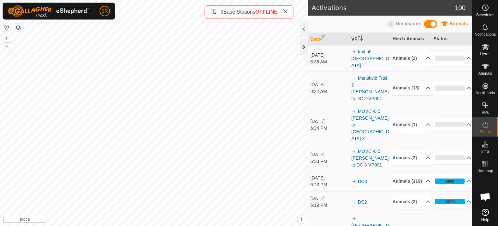
click at [305, 48] on div at bounding box center [304, 47] width 8 height 16
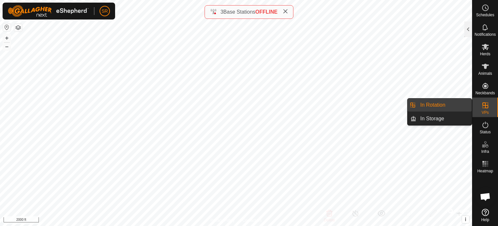
click at [462, 99] on link "In Rotation" at bounding box center [444, 104] width 55 height 13
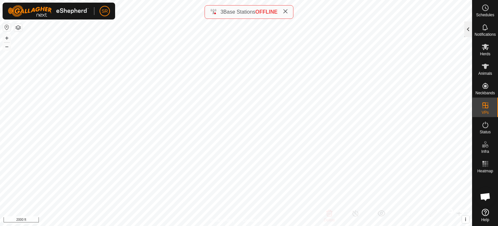
click at [468, 33] on div at bounding box center [469, 29] width 8 height 16
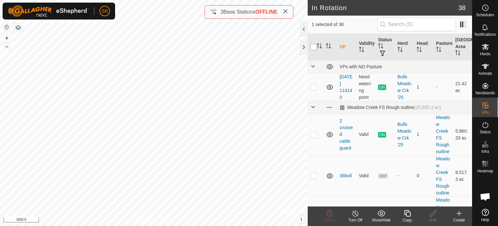
click at [314, 48] on input "checkbox" at bounding box center [314, 47] width 6 height 6
click at [417, 24] on input "text" at bounding box center [417, 25] width 79 height 14
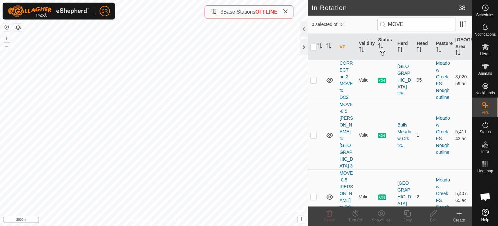
scroll to position [470, 0]
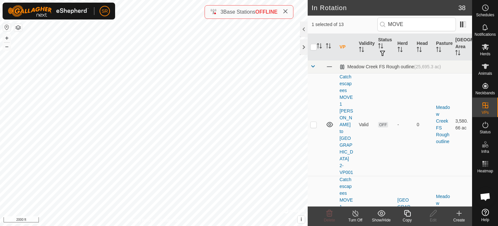
click at [406, 214] on icon at bounding box center [408, 213] width 8 height 8
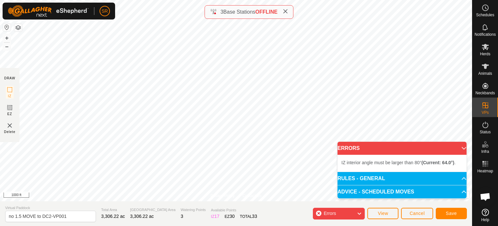
click at [369, 0] on html "SR Schedules Notifications Herds Animals Neckbands VPs Status Infra Heatmap Hel…" at bounding box center [249, 113] width 498 height 226
drag, startPoint x: 264, startPoint y: 120, endPoint x: 281, endPoint y: 219, distance: 99.8
click at [281, 219] on section "Virtual Paddock no 1.5 MOVE to DC2-VP001 Total Area 3,306.22 ac Grazing Area 3,…" at bounding box center [236, 213] width 472 height 25
click at [453, 165] on b "(Current: 64.0°)" at bounding box center [438, 162] width 33 height 5
click at [461, 150] on p-accordion-header "ERRORS" at bounding box center [402, 147] width 129 height 13
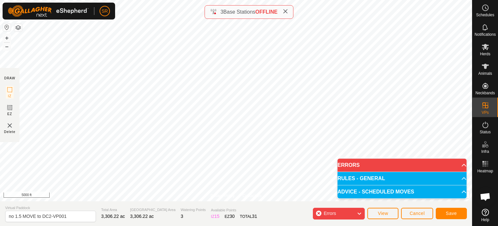
click at [460, 165] on p-accordion-header "ERRORS" at bounding box center [402, 164] width 129 height 13
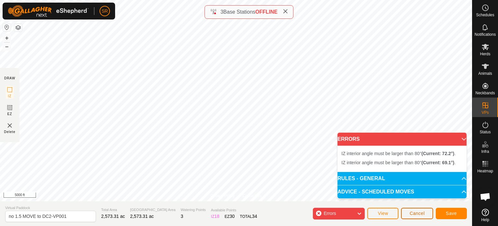
click at [427, 214] on button "Cancel" at bounding box center [417, 212] width 32 height 11
click at [419, 216] on button "Cancel" at bounding box center [417, 212] width 32 height 11
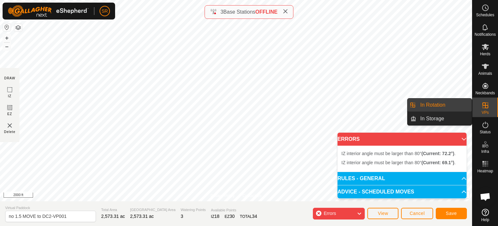
click at [456, 105] on link "In Rotation" at bounding box center [444, 104] width 55 height 13
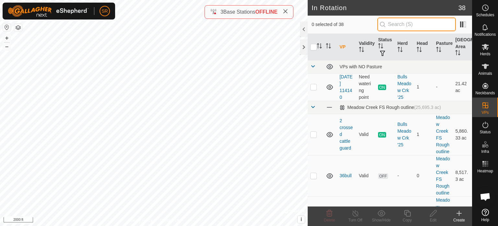
click at [396, 26] on input "text" at bounding box center [417, 25] width 79 height 14
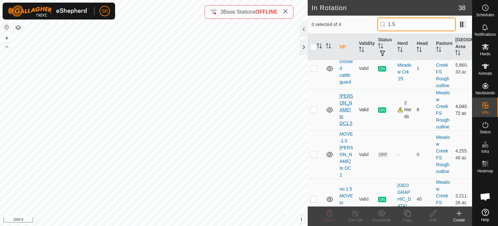
scroll to position [31, 0]
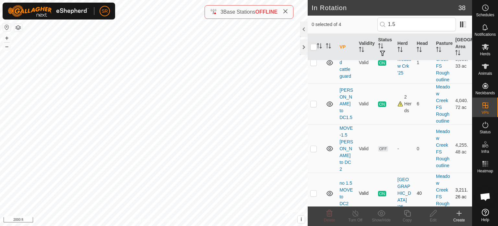
click at [316, 184] on tbody "Meadow Creek FS Rough outline (25,695.3 ac) 2 crossed cattle guard Valid ON Bul…" at bounding box center [390, 121] width 165 height 185
click at [316, 190] on p-checkbox at bounding box center [314, 192] width 6 height 5
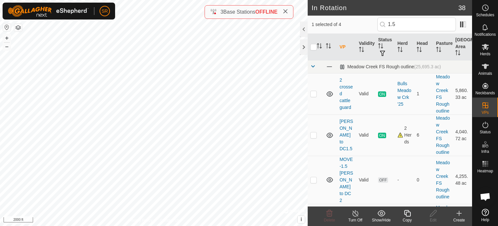
click at [409, 215] on icon at bounding box center [408, 213] width 8 height 8
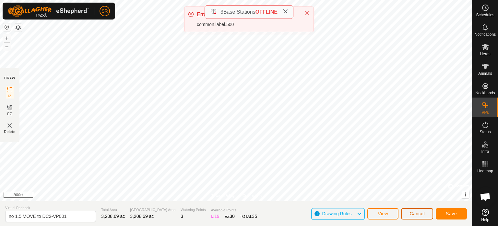
click at [429, 214] on button "Cancel" at bounding box center [417, 213] width 32 height 11
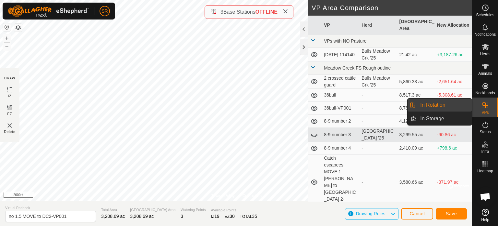
click at [458, 107] on link "In Rotation" at bounding box center [444, 104] width 55 height 13
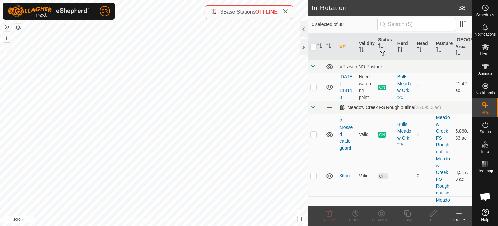
click at [459, 215] on icon at bounding box center [459, 213] width 0 height 5
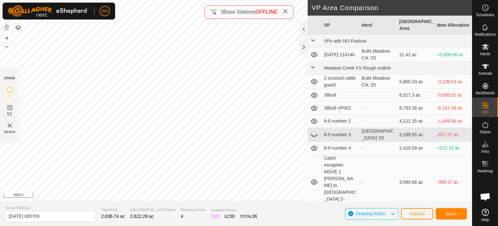
click at [153, 206] on div "Privacy Policy Contact Us + – ⇧ i © Mapbox , © OpenStreetMap , Improve this map…" at bounding box center [236, 113] width 472 height 226
drag, startPoint x: 52, startPoint y: 215, endPoint x: 6, endPoint y: 215, distance: 45.8
click at [6, 215] on input "2025-09-05 085709" at bounding box center [50, 215] width 91 height 11
click at [31, 219] on input "[PERSON_NAME] to [GEOGRAPHIC_DATA]" at bounding box center [50, 215] width 91 height 11
click at [461, 214] on button "Save" at bounding box center [451, 213] width 31 height 11
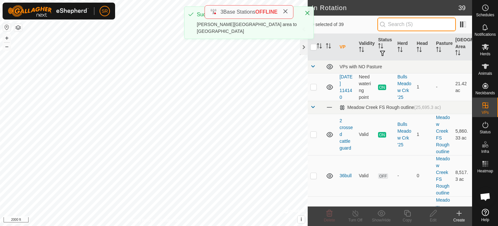
click at [401, 26] on input "text" at bounding box center [417, 25] width 79 height 14
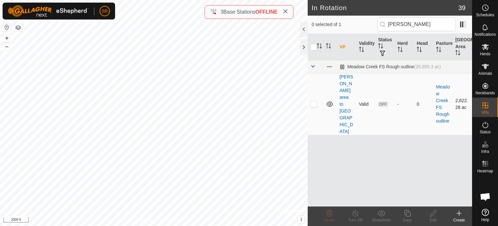
click at [315, 101] on p-checkbox at bounding box center [314, 103] width 6 height 5
click at [409, 214] on icon at bounding box center [408, 213] width 8 height 8
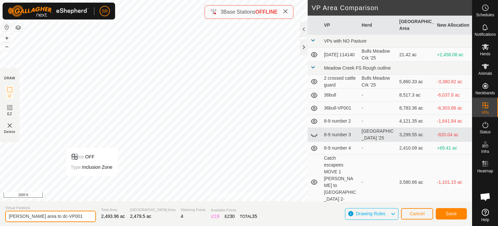
drag, startPoint x: 70, startPoint y: 215, endPoint x: 53, endPoint y: 217, distance: 17.0
click at [53, 217] on input "Clark pond area to dc-VP001" at bounding box center [50, 215] width 91 height 11
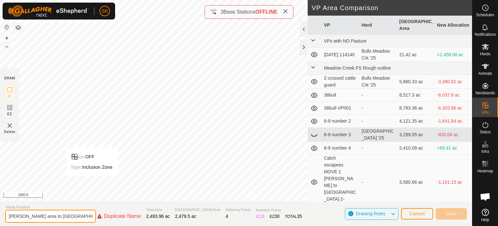
click at [33, 215] on input "[PERSON_NAME] area to [GEOGRAPHIC_DATA]" at bounding box center [50, 215] width 91 height 13
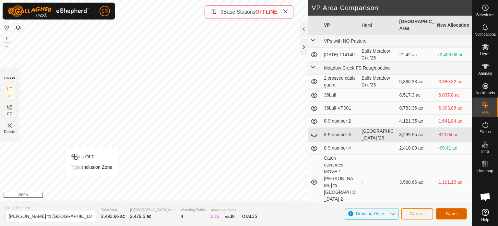
click at [452, 214] on span "Save" at bounding box center [451, 213] width 11 height 5
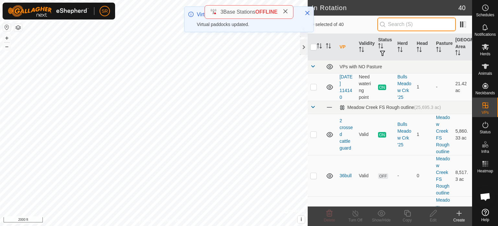
click at [414, 27] on input "text" at bounding box center [417, 25] width 79 height 14
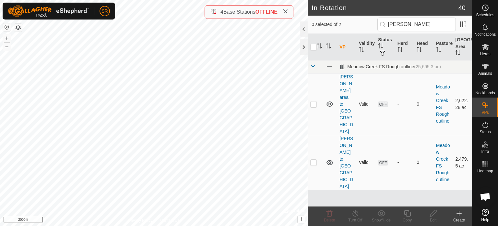
click at [314, 159] on p-checkbox at bounding box center [314, 161] width 6 height 5
click at [407, 213] on icon at bounding box center [408, 213] width 8 height 8
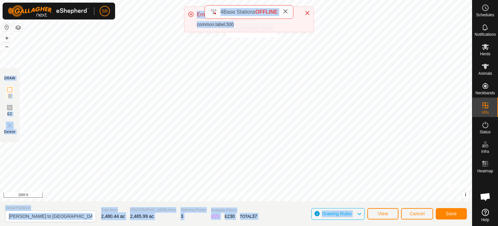
click at [252, 43] on div "SR Schedules Notifications Herds Animals Neckbands VPs Status Infra Heatmap Hel…" at bounding box center [249, 113] width 498 height 226
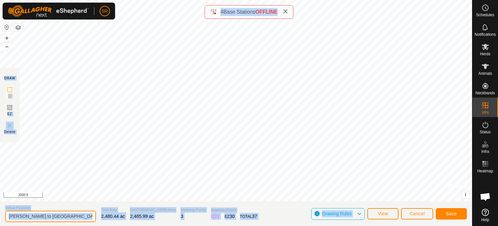
click at [67, 216] on input "Clark pond to dc-VP001" at bounding box center [50, 215] width 91 height 11
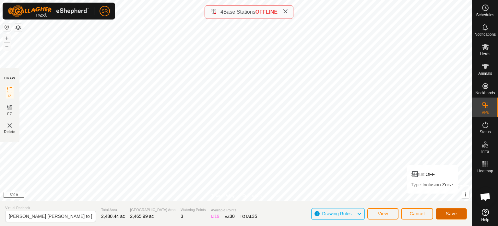
click at [450, 213] on span "Save" at bounding box center [451, 213] width 11 height 5
click at [418, 213] on span "Cancel" at bounding box center [417, 213] width 15 height 5
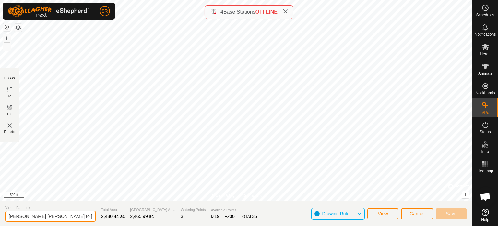
click at [66, 214] on input "[PERSON_NAME] [PERSON_NAME] to [GEOGRAPHIC_DATA]" at bounding box center [50, 215] width 91 height 11
click at [415, 213] on span "Cancel" at bounding box center [417, 213] width 15 height 5
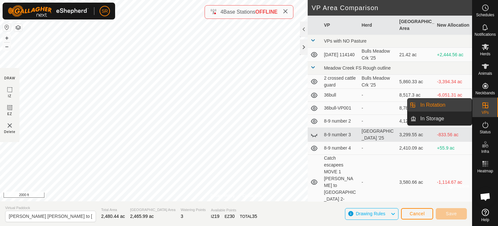
click at [488, 106] on icon at bounding box center [486, 105] width 8 height 8
click at [454, 103] on link "In Rotation" at bounding box center [444, 104] width 55 height 13
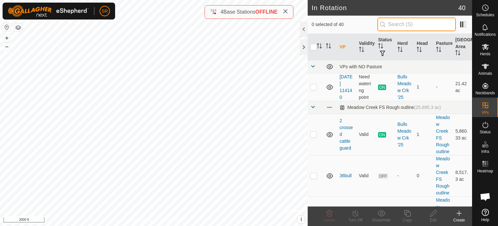
click at [406, 22] on input "text" at bounding box center [417, 25] width 79 height 14
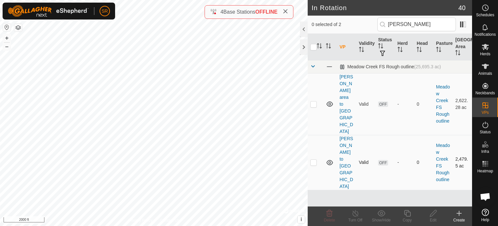
click at [312, 159] on p-checkbox at bounding box center [314, 161] width 6 height 5
click at [407, 214] on icon at bounding box center [408, 213] width 8 height 8
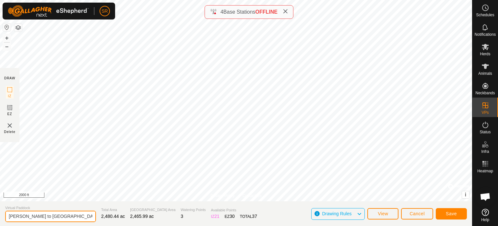
drag, startPoint x: 61, startPoint y: 217, endPoint x: 56, endPoint y: 216, distance: 4.3
click at [56, 216] on input "Clark pond to dc-VP001" at bounding box center [50, 215] width 91 height 11
drag, startPoint x: 30, startPoint y: 216, endPoint x: 21, endPoint y: 217, distance: 9.1
click at [21, 217] on input "Clark pond to dc-VP001" at bounding box center [50, 215] width 91 height 11
click at [63, 217] on input "Clark hill to dc-VP001" at bounding box center [50, 215] width 91 height 11
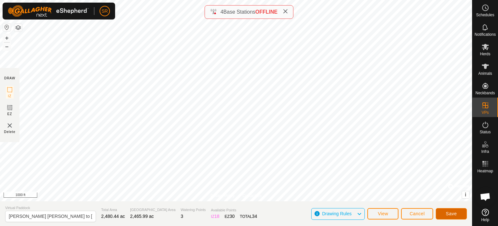
click at [449, 214] on span "Save" at bounding box center [451, 213] width 11 height 5
click at [425, 211] on button "Cancel" at bounding box center [417, 213] width 32 height 11
click at [424, 214] on span "Cancel" at bounding box center [417, 213] width 15 height 5
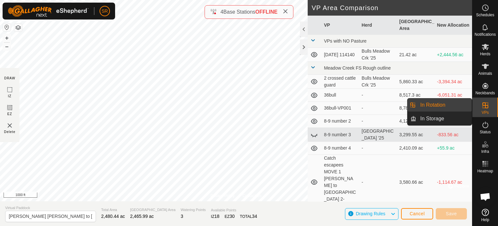
click at [450, 104] on link "In Rotation" at bounding box center [444, 104] width 55 height 13
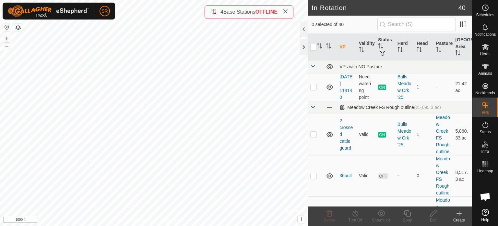
click at [459, 211] on icon at bounding box center [459, 213] width 0 height 5
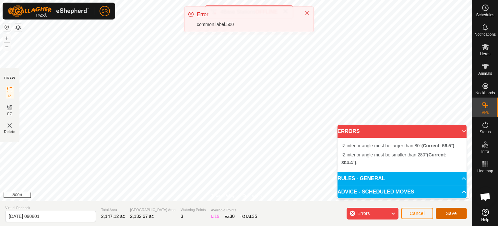
click at [447, 209] on button "Save" at bounding box center [451, 212] width 31 height 11
click at [440, 189] on body "SR Schedules Notifications Herds Animals Neckbands VPs Status Infra Heatmap Hel…" at bounding box center [249, 113] width 498 height 226
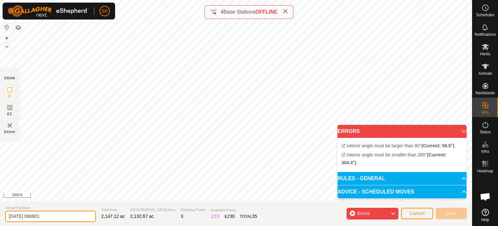
click at [0, 223] on section "Virtual Paddock [DATE] 090801 Total Area 2,147.12 ac Grazing Area 2,132.67 ac W…" at bounding box center [236, 213] width 472 height 25
type input "[PERSON_NAME] [PERSON_NAME] to [GEOGRAPHIC_DATA]"
click at [261, 219] on section "Virtual [PERSON_NAME][GEOGRAPHIC_DATA][PERSON_NAME] to [GEOGRAPHIC_DATA] Total …" at bounding box center [236, 213] width 472 height 25
click at [455, 131] on p-accordion-header "ERRORS" at bounding box center [402, 131] width 129 height 13
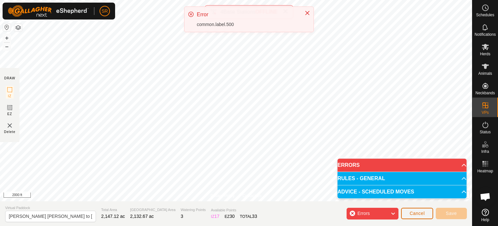
click at [419, 216] on button "Cancel" at bounding box center [417, 212] width 32 height 11
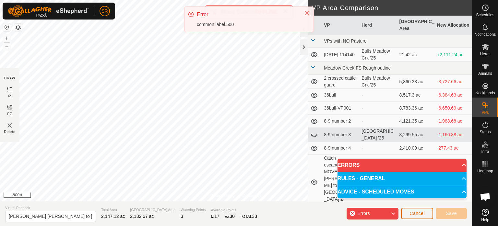
click at [419, 216] on button "Cancel" at bounding box center [417, 212] width 32 height 11
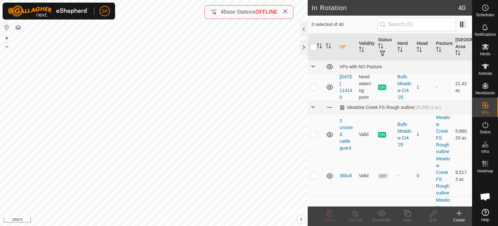
click at [458, 213] on icon at bounding box center [460, 213] width 8 height 8
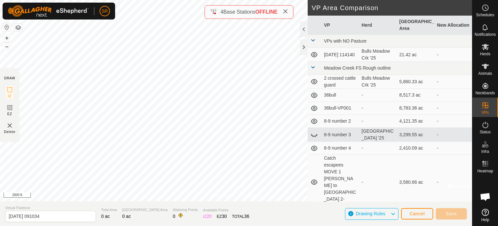
click at [255, 18] on div "Privacy Policy Contact Us + – ⇧ i © Mapbox , © OpenStreetMap , Improve this map…" at bounding box center [236, 113] width 472 height 226
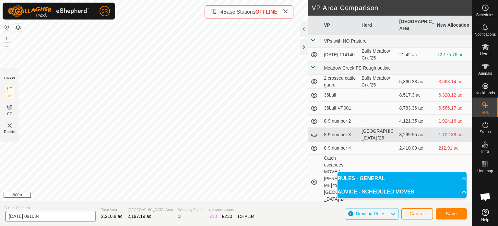
drag, startPoint x: 61, startPoint y: 214, endPoint x: 6, endPoint y: 219, distance: 54.4
click at [6, 219] on input "[DATE] 091034" at bounding box center [50, 215] width 91 height 11
type input "[PERSON_NAME] [PERSON_NAME] to [GEOGRAPHIC_DATA]"
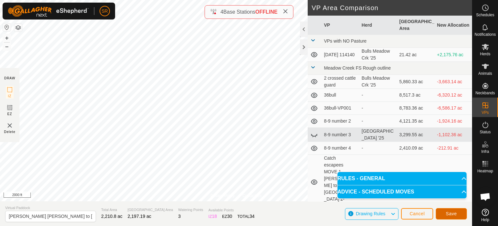
click at [461, 214] on button "Save" at bounding box center [451, 213] width 31 height 11
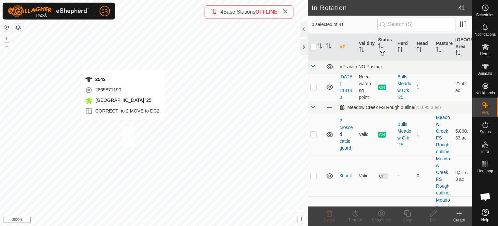
click at [123, 127] on div "2542 2865871190 [GEOGRAPHIC_DATA] '25 CORRECT no 2 MOVE to DC2 + – ⇧ i © Mapbox…" at bounding box center [154, 113] width 308 height 226
checkbox input "true"
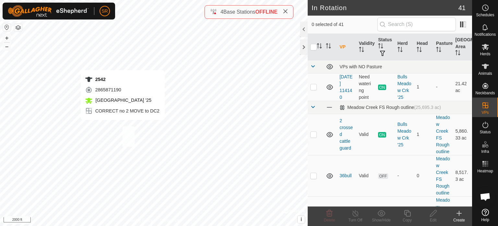
checkbox input "true"
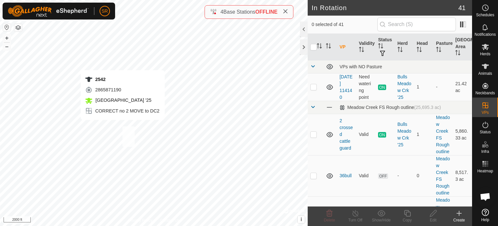
checkbox input "true"
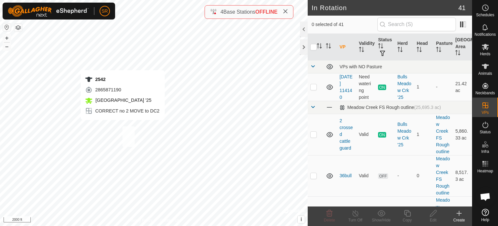
checkbox input "true"
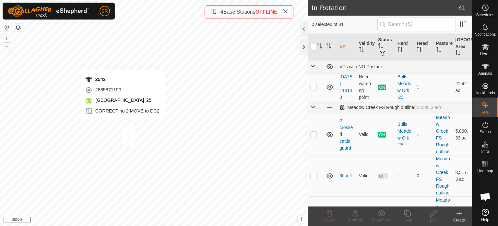
checkbox input "true"
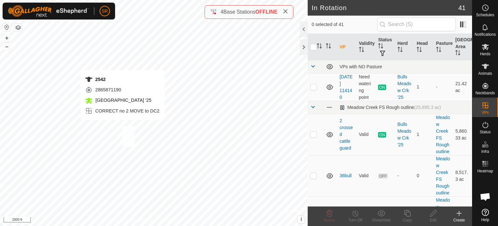
checkbox input "true"
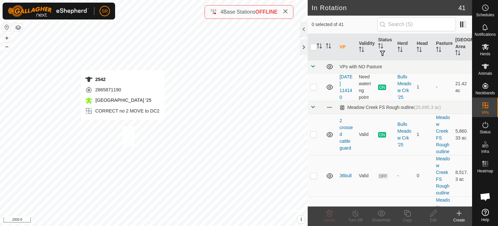
checkbox input "true"
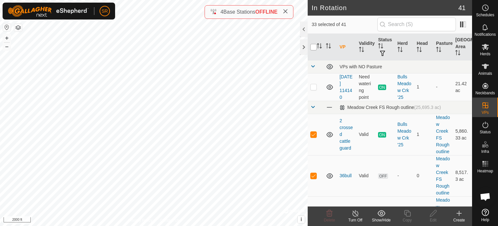
click at [316, 48] on input "checkbox" at bounding box center [314, 47] width 6 height 6
checkbox input "true"
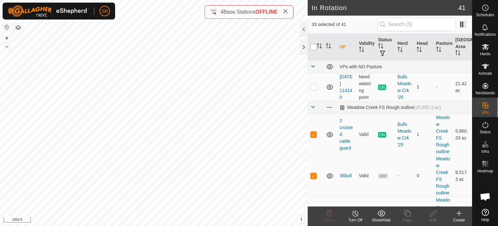
checkbox input "true"
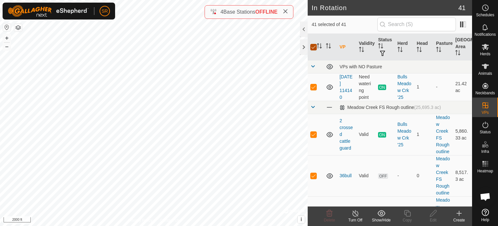
click at [316, 48] on input "checkbox" at bounding box center [314, 47] width 6 height 6
checkbox input "false"
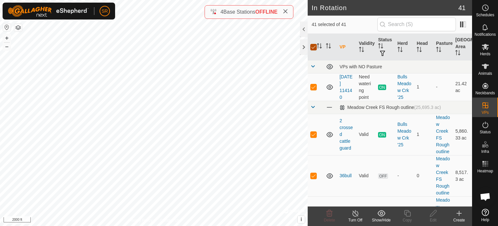
checkbox input "false"
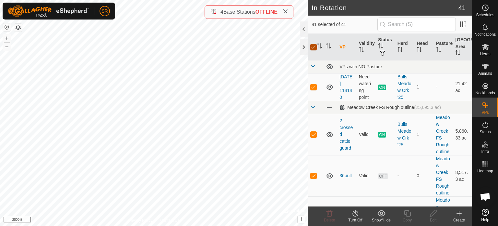
checkbox input "false"
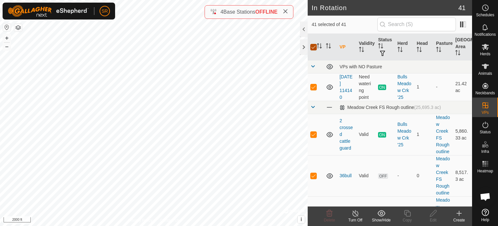
checkbox input "false"
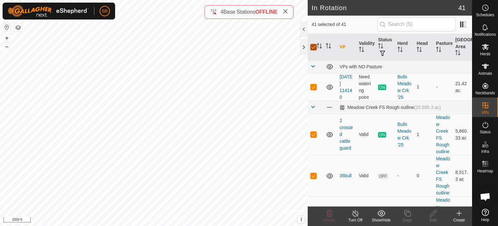
checkbox input "false"
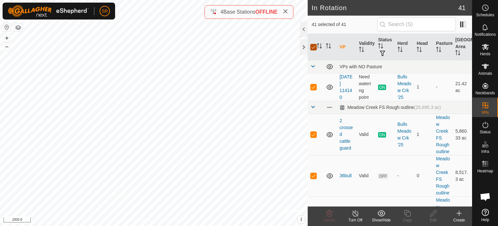
checkbox input "false"
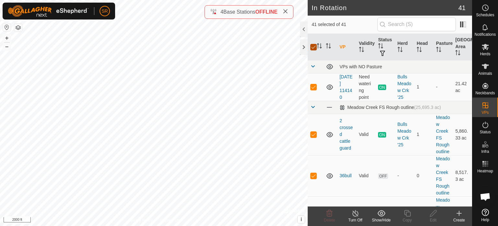
checkbox input "false"
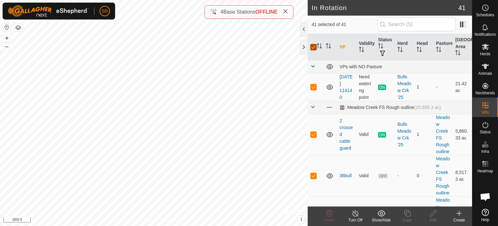
checkbox input "false"
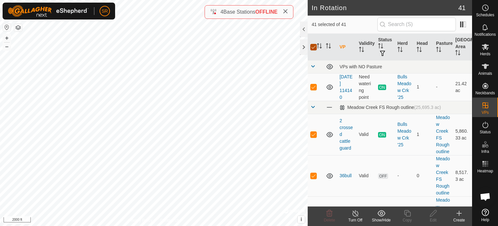
checkbox input "false"
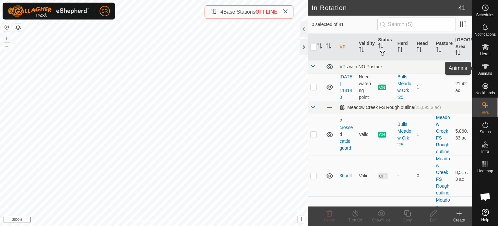
click at [484, 67] on icon at bounding box center [486, 66] width 8 height 8
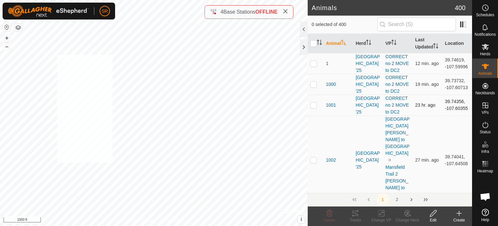
click at [57, 55] on div "268 2239764143 [GEOGRAPHIC_DATA] '25 CORRECT no 2 MOVE to DC2 + – ⇧ i © Mapbox …" at bounding box center [154, 113] width 308 height 226
checkbox input "true"
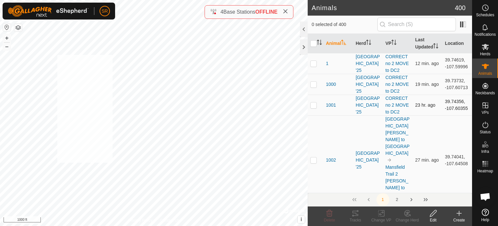
checkbox input "true"
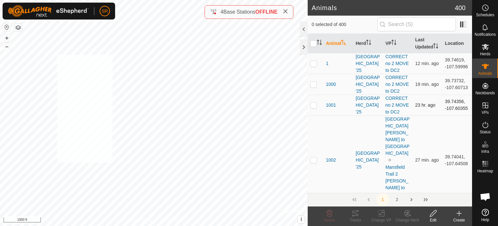
checkbox input "true"
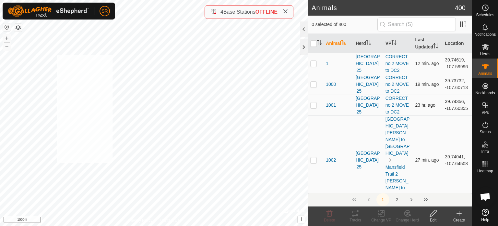
checkbox input "true"
click at [381, 213] on icon at bounding box center [382, 213] width 8 height 8
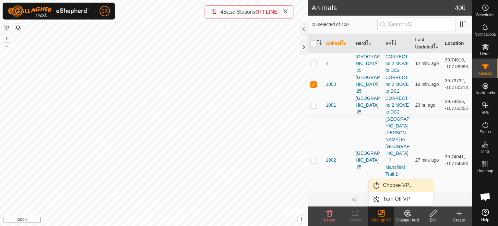
click at [393, 187] on link "Choose VP..." at bounding box center [401, 184] width 64 height 13
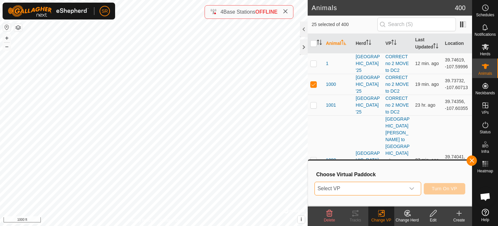
click at [393, 187] on span "Select VP" at bounding box center [360, 188] width 91 height 13
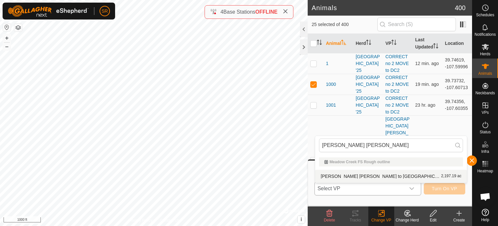
type input "[PERSON_NAME] [PERSON_NAME]"
click at [362, 174] on li "[PERSON_NAME] [PERSON_NAME] to DC 2,197.19 ac" at bounding box center [391, 175] width 152 height 13
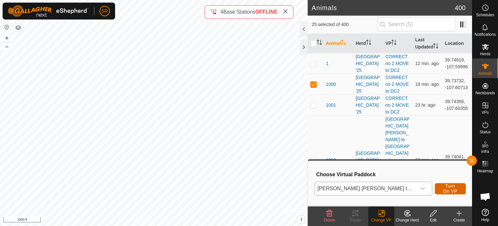
click at [450, 187] on span "Turn On VP" at bounding box center [450, 188] width 15 height 10
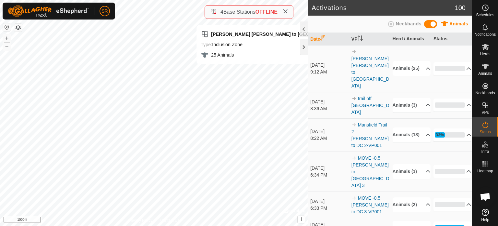
click at [463, 128] on p-accordion-header "33%" at bounding box center [453, 134] width 38 height 13
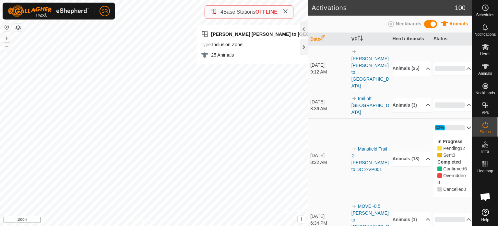
click at [463, 121] on p-accordion-header "33%" at bounding box center [453, 127] width 38 height 13
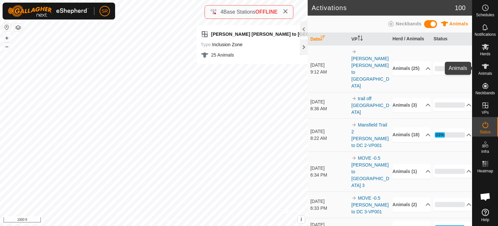
click at [486, 67] on icon at bounding box center [485, 66] width 7 height 5
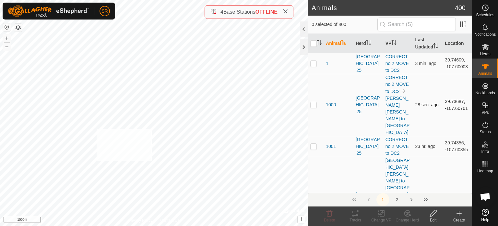
click at [96, 129] on div "1007 3556380521 [GEOGRAPHIC_DATA] '25 Move 1 [PERSON_NAME] to DC 2 + – ⇧ i © Ma…" at bounding box center [154, 113] width 308 height 226
checkbox input "true"
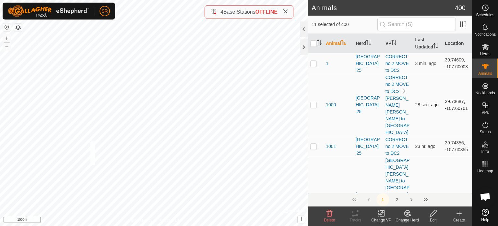
click at [91, 141] on div "1018 3455357054 [GEOGRAPHIC_DATA] '25 MOVE 0 [PERSON_NAME] to DC 2 + – ⇧ i © Ma…" at bounding box center [154, 113] width 308 height 226
checkbox input "true"
click at [169, 94] on div "2439 1934331233 [GEOGRAPHIC_DATA] '25 Move 1 [PERSON_NAME] to DC 2 + – ⇧ i © Ma…" at bounding box center [154, 113] width 308 height 226
checkbox input "true"
click at [378, 213] on icon at bounding box center [382, 213] width 8 height 8
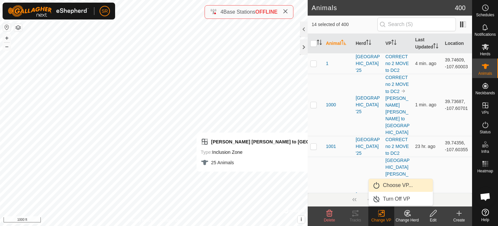
click at [389, 186] on link "Choose VP..." at bounding box center [401, 184] width 64 height 13
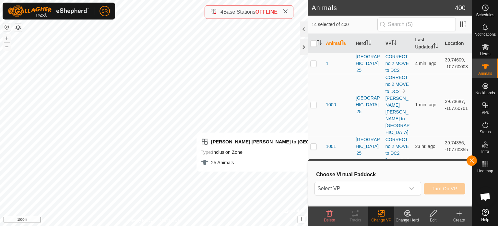
click at [389, 186] on span "Select VP" at bounding box center [360, 188] width 91 height 13
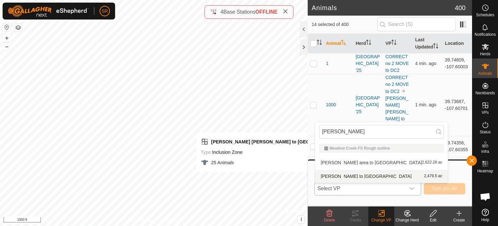
type input "[PERSON_NAME]"
click at [364, 176] on li "[PERSON_NAME] to dc 2,479.5 ac" at bounding box center [381, 175] width 133 height 13
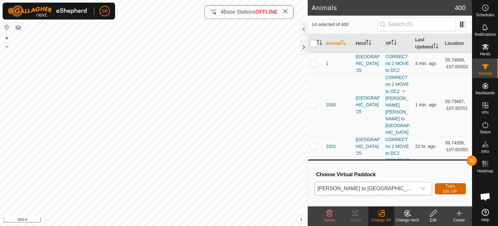
click at [458, 189] on button "Turn On VP" at bounding box center [450, 188] width 31 height 11
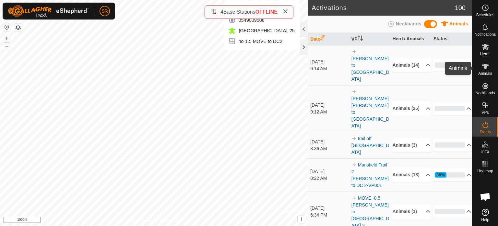
click at [487, 68] on icon at bounding box center [485, 66] width 7 height 5
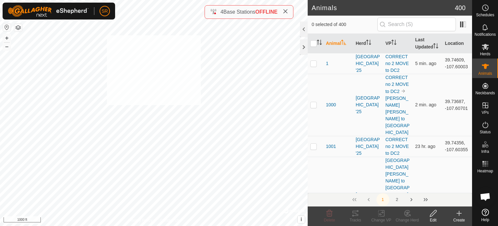
checkbox input "true"
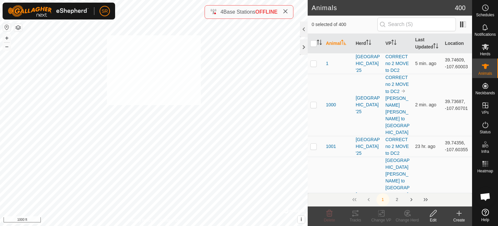
checkbox input "true"
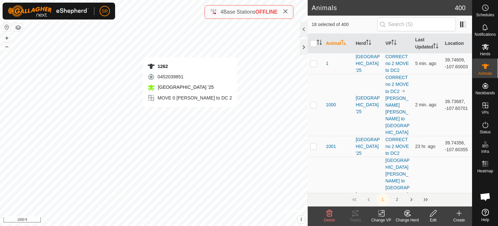
click at [190, 113] on div "1262 0452039851 [GEOGRAPHIC_DATA] '25 MOVE 0 [PERSON_NAME] to DC 2 + – ⇧ i © Ma…" at bounding box center [154, 113] width 308 height 226
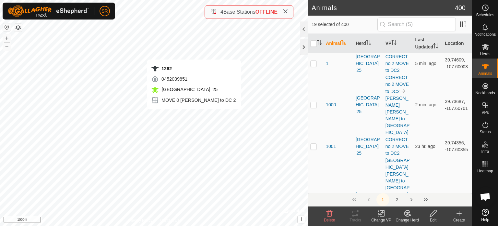
click at [194, 116] on div "1262 0452039851 [GEOGRAPHIC_DATA] '25 MOVE 0 [PERSON_NAME] to DC 2 + – ⇧ i © Ma…" at bounding box center [154, 113] width 308 height 226
checkbox input "false"
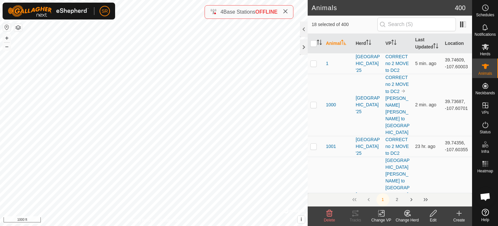
click at [194, 116] on div "1262 0452039851 [GEOGRAPHIC_DATA] '25 MOVE 0 [PERSON_NAME] to DC 2 + – ⇧ i © Ma…" at bounding box center [154, 113] width 308 height 226
checkbox input "true"
click at [187, 161] on div "2439 1934331233 [GEOGRAPHIC_DATA] '25 Move 1 [PERSON_NAME] to DC 2 + – ⇧ i © Ma…" at bounding box center [154, 113] width 308 height 226
checkbox input "false"
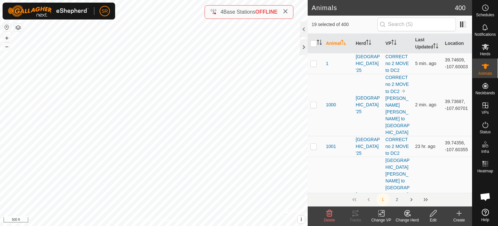
click at [381, 216] on icon at bounding box center [382, 213] width 8 height 8
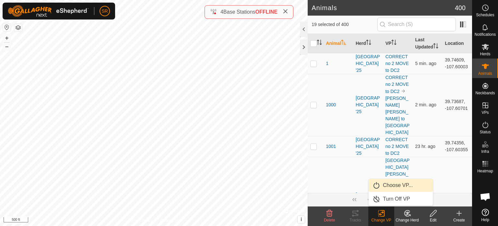
click at [396, 186] on link "Choose VP..." at bounding box center [401, 184] width 64 height 13
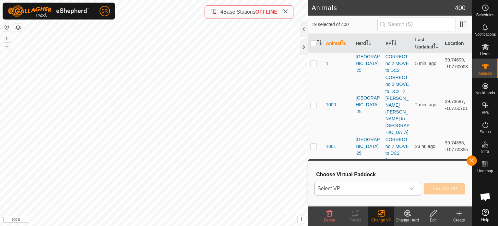
click at [385, 188] on span "Select VP" at bounding box center [360, 188] width 91 height 13
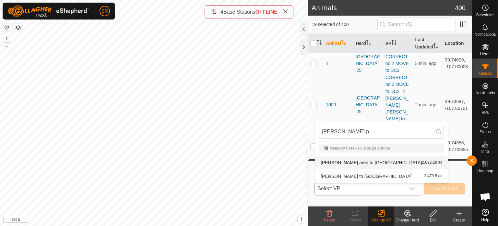
type input "[PERSON_NAME] p"
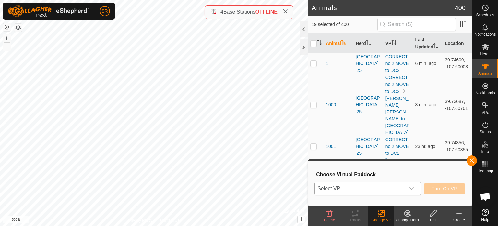
click at [369, 186] on span "Select VP" at bounding box center [360, 188] width 91 height 13
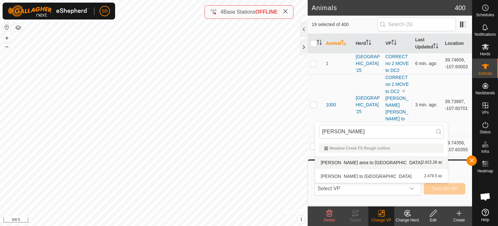
type input "[PERSON_NAME]"
click at [349, 161] on li "[PERSON_NAME] area to dc 2,622.28 ac" at bounding box center [381, 162] width 133 height 13
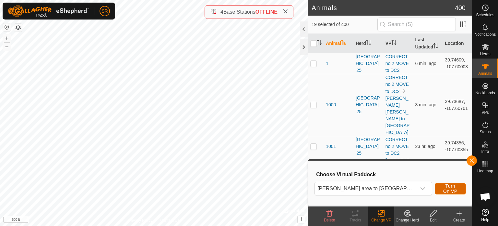
click at [450, 189] on span "Turn On VP" at bounding box center [450, 188] width 15 height 10
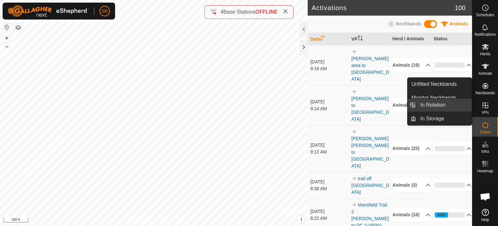
click at [458, 106] on link "In Rotation" at bounding box center [444, 104] width 55 height 13
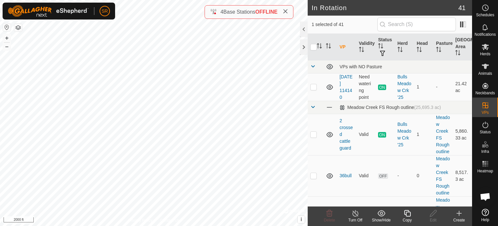
click at [461, 214] on icon at bounding box center [460, 213] width 8 height 8
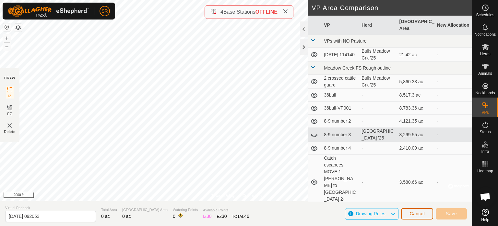
click at [412, 213] on span "Cancel" at bounding box center [417, 213] width 15 height 5
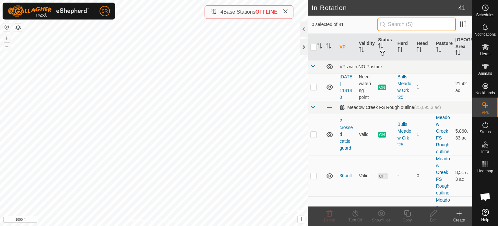
click at [400, 26] on input "text" at bounding box center [417, 25] width 79 height 14
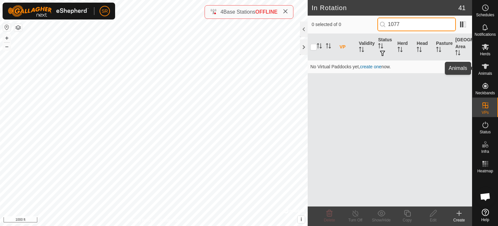
type input "1077"
click at [492, 67] on div "Animals" at bounding box center [486, 67] width 26 height 19
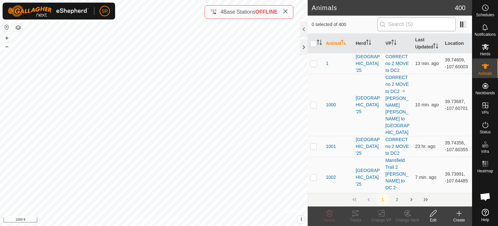
click at [398, 26] on input "text" at bounding box center [417, 25] width 79 height 14
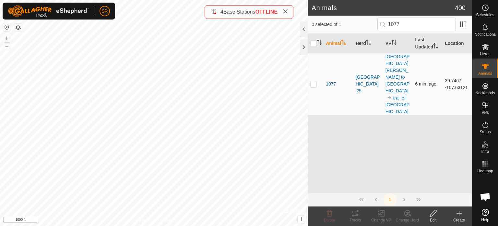
type input "1077"
click at [313, 81] on p-checkbox at bounding box center [314, 83] width 6 height 5
checkbox input "true"
click at [313, 81] on p-checkbox at bounding box center [314, 83] width 6 height 5
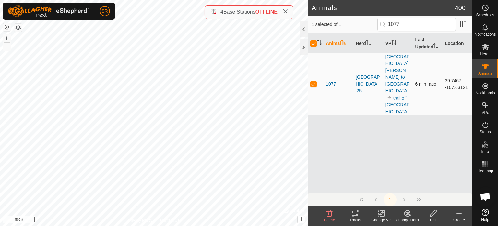
checkbox input "false"
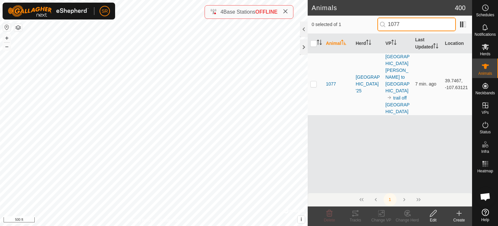
drag, startPoint x: 424, startPoint y: 27, endPoint x: 387, endPoint y: 25, distance: 37.7
click at [387, 25] on p-iconfield "1077" at bounding box center [417, 25] width 79 height 14
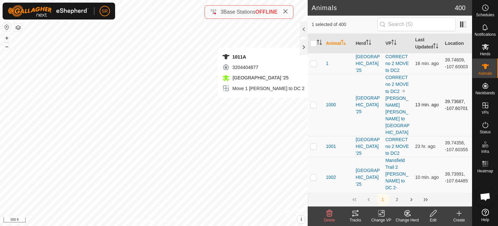
checkbox input "true"
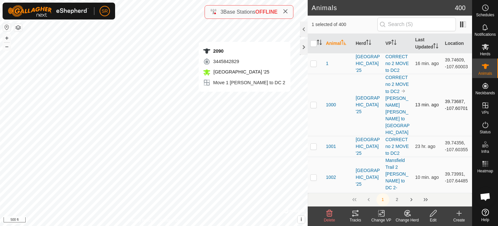
click at [245, 98] on div "2090 3445842829 [GEOGRAPHIC_DATA] '25 Move 1 [PERSON_NAME] to DC 2 + – ⇧ i © Ma…" at bounding box center [154, 113] width 308 height 226
checkbox input "true"
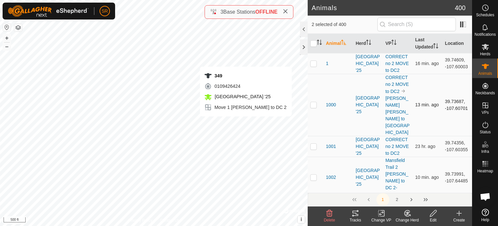
click at [246, 123] on div "349 0109426424 [GEOGRAPHIC_DATA] '25 Move 1 [PERSON_NAME] to DC 2 + – ⇧ i © Map…" at bounding box center [154, 113] width 308 height 226
checkbox input "true"
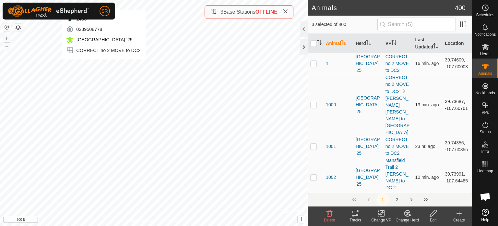
click at [104, 66] on div "1435 0239508778 [GEOGRAPHIC_DATA] '25 CORRECT no 2 MOVE to DC2 + – ⇧ i © Mapbox…" at bounding box center [154, 113] width 308 height 226
checkbox input "true"
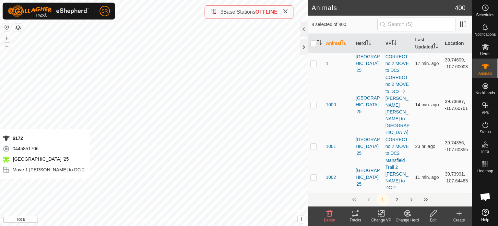
click at [11, 185] on div "6172 0445851706 [GEOGRAPHIC_DATA] '25 Move 1 [PERSON_NAME] to DC 2 + – ⇧ i © Ma…" at bounding box center [154, 113] width 308 height 226
click at [381, 211] on icon at bounding box center [382, 213] width 8 height 8
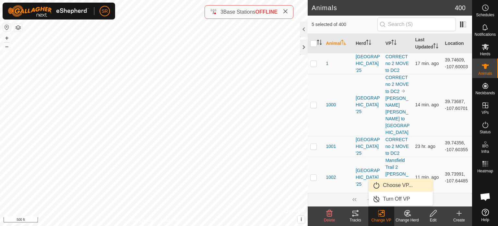
click at [386, 183] on link "Choose VP..." at bounding box center [401, 184] width 64 height 13
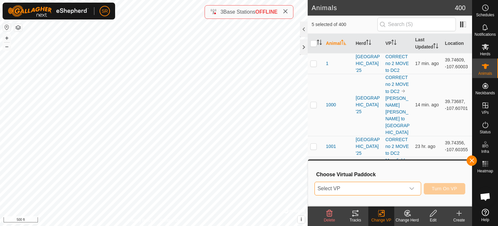
click at [396, 189] on span "Select VP" at bounding box center [360, 188] width 91 height 13
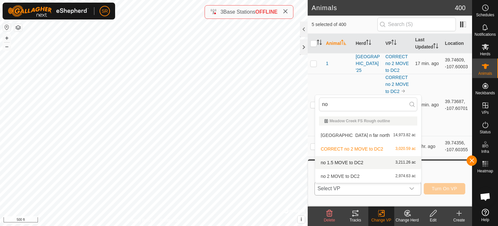
type input "no"
click at [328, 160] on li "no 1.5 MOVE to DC2 3,211.26 ac" at bounding box center [368, 162] width 106 height 13
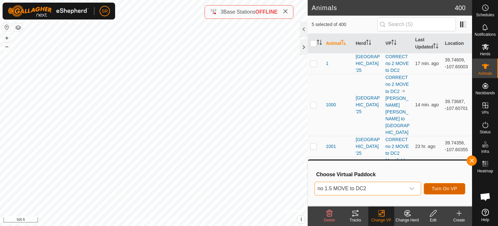
click at [437, 190] on span "Turn On VP" at bounding box center [444, 188] width 25 height 5
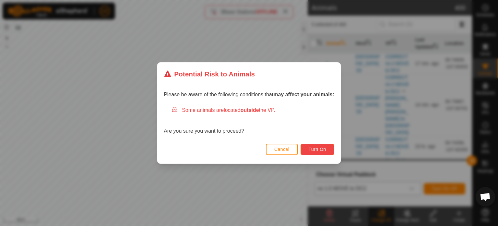
click at [325, 151] on span "Turn On" at bounding box center [318, 148] width 18 height 5
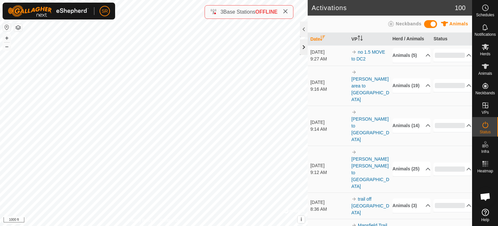
click at [304, 50] on div at bounding box center [304, 47] width 8 height 16
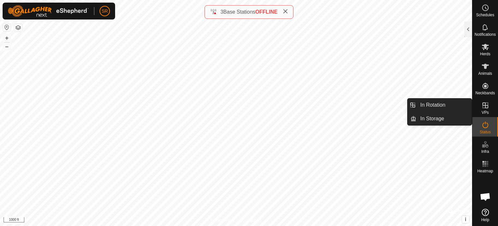
click at [484, 104] on icon at bounding box center [486, 105] width 8 height 8
click at [461, 103] on link "In Rotation" at bounding box center [444, 104] width 55 height 13
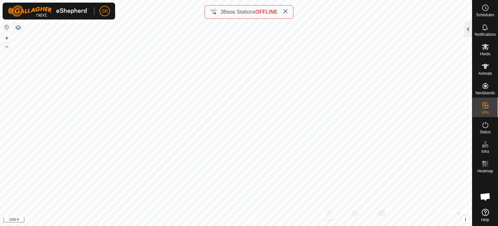
click at [468, 31] on div at bounding box center [469, 29] width 8 height 16
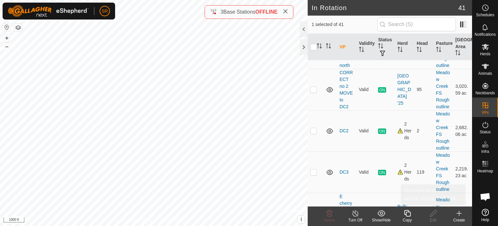
scroll to position [883, 0]
click at [406, 214] on icon at bounding box center [408, 213] width 8 height 8
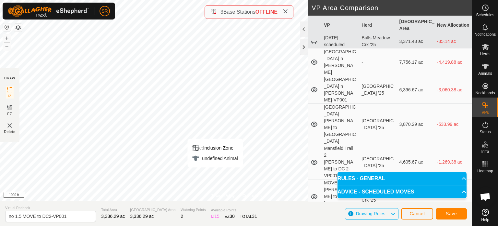
scroll to position [511, 0]
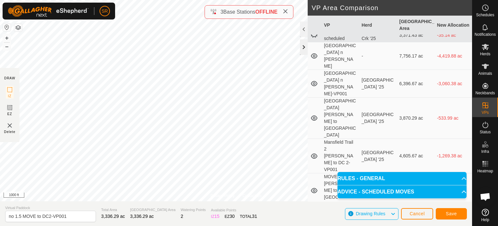
click at [304, 48] on div at bounding box center [304, 47] width 8 height 16
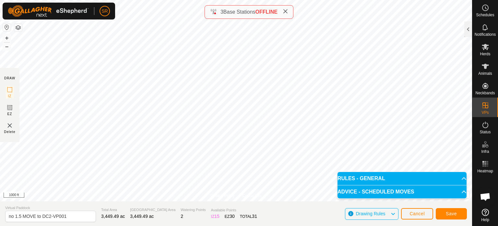
scroll to position [3877, 0]
drag, startPoint x: 71, startPoint y: 213, endPoint x: 0, endPoint y: 230, distance: 72.8
click at [0, 225] on html "SR Schedules Notifications Herds Animals Neckbands VPs Status Infra Heatmap Hel…" at bounding box center [249, 113] width 498 height 226
type input "Test1234"
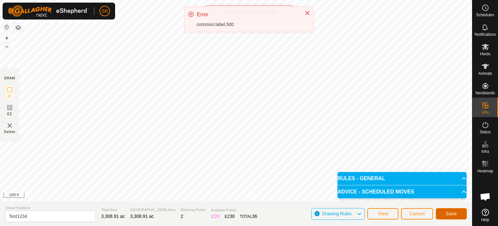
click at [446, 213] on button "Save" at bounding box center [451, 213] width 31 height 11
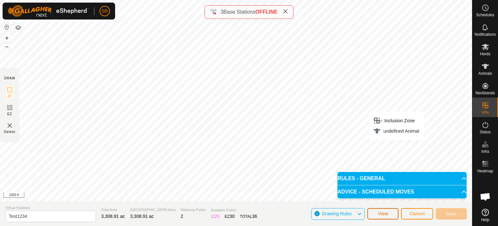
click at [393, 213] on button "View" at bounding box center [383, 213] width 31 height 11
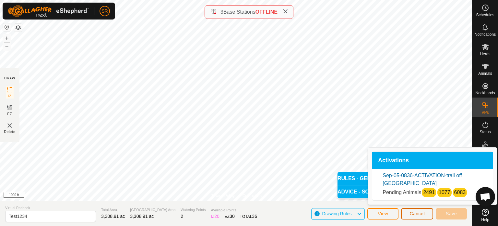
click at [415, 215] on span "Cancel" at bounding box center [417, 213] width 15 height 5
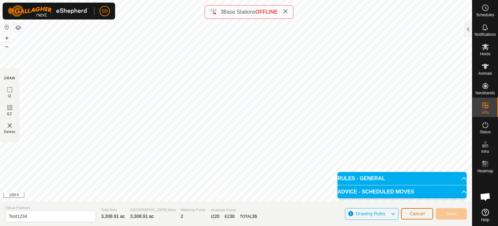
click at [423, 213] on span "Cancel" at bounding box center [417, 213] width 15 height 5
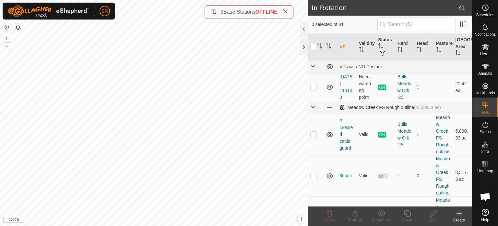
click at [461, 213] on icon at bounding box center [459, 213] width 5 height 0
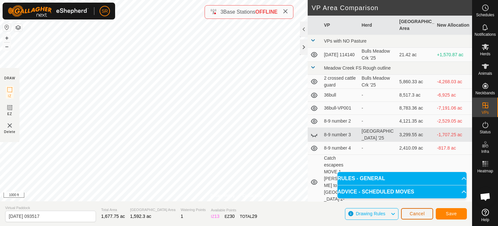
click at [423, 210] on button "Cancel" at bounding box center [417, 213] width 32 height 11
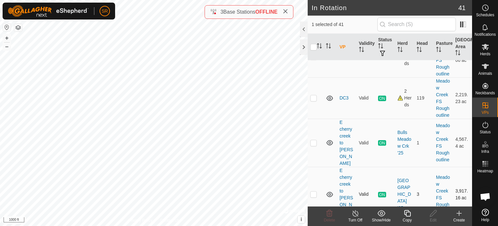
scroll to position [965, 0]
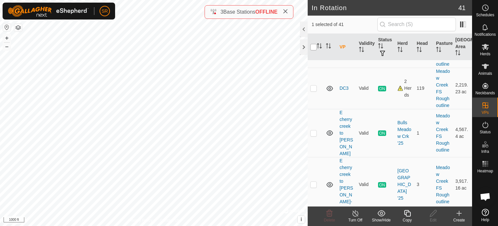
click at [313, 45] on input "checkbox" at bounding box center [314, 47] width 6 height 6
checkbox input "true"
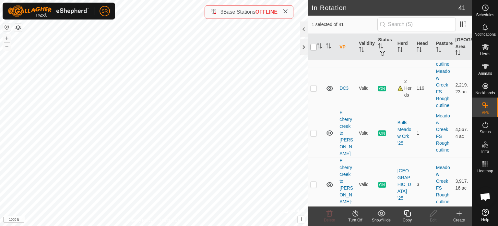
checkbox input "true"
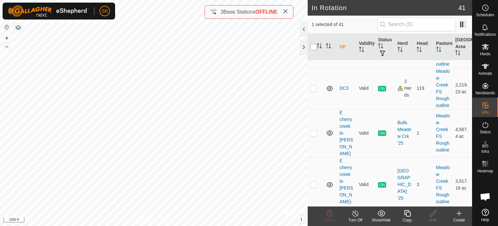
checkbox input "true"
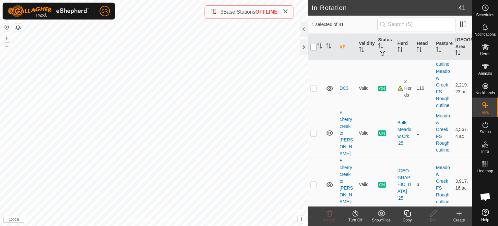
checkbox input "true"
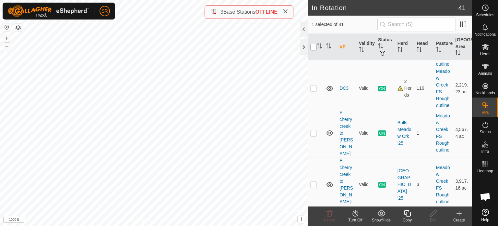
checkbox input "true"
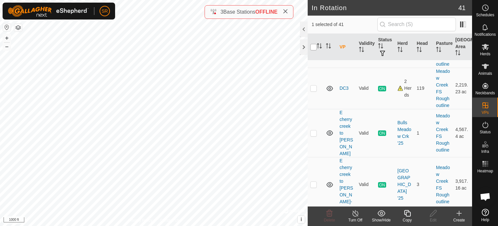
checkbox input "true"
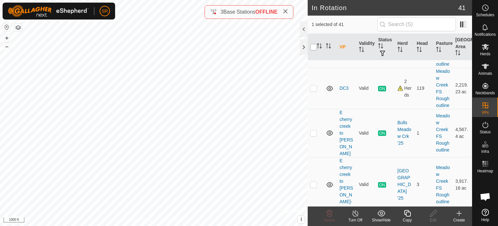
checkbox input "true"
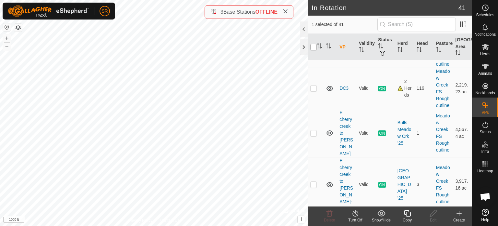
checkbox input "true"
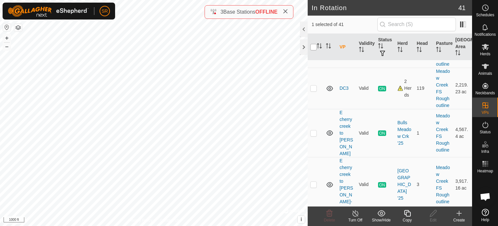
checkbox input "true"
click at [313, 45] on input "checkbox" at bounding box center [314, 47] width 6 height 6
checkbox input "false"
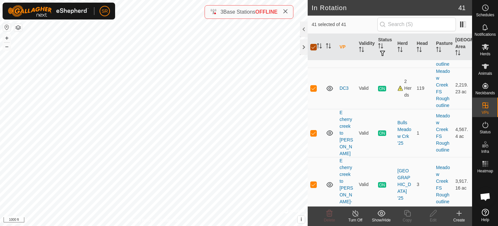
checkbox input "false"
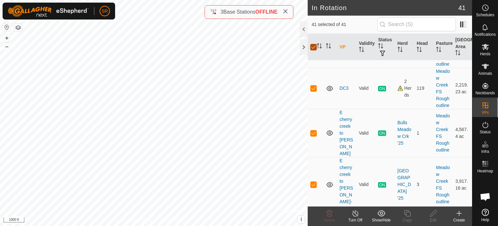
checkbox input "false"
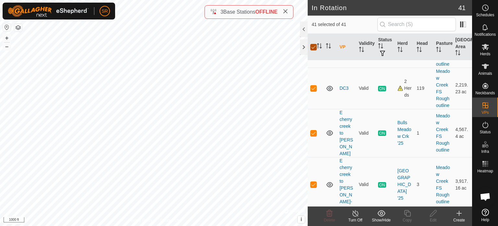
checkbox input "false"
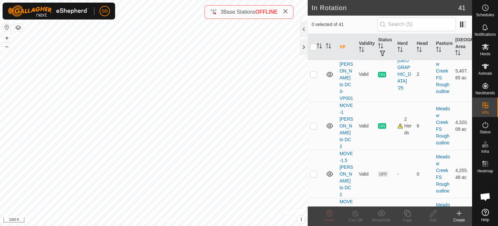
scroll to position [1472, 0]
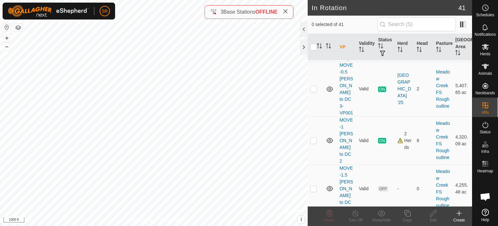
click at [407, 215] on icon at bounding box center [408, 213] width 8 height 8
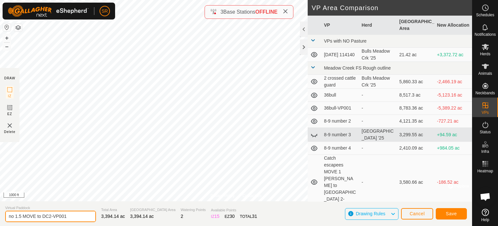
drag, startPoint x: 72, startPoint y: 215, endPoint x: 0, endPoint y: 215, distance: 72.0
click at [0, 215] on section "Virtual Paddock no 1.5 MOVE to DC2-VP001 Total Area 3,394.14 ac Grazing Area 3,…" at bounding box center [236, 213] width 472 height 25
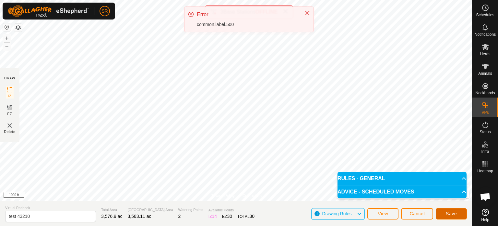
click at [447, 211] on span "Save" at bounding box center [451, 213] width 11 height 5
